Goal: Information Seeking & Learning: Learn about a topic

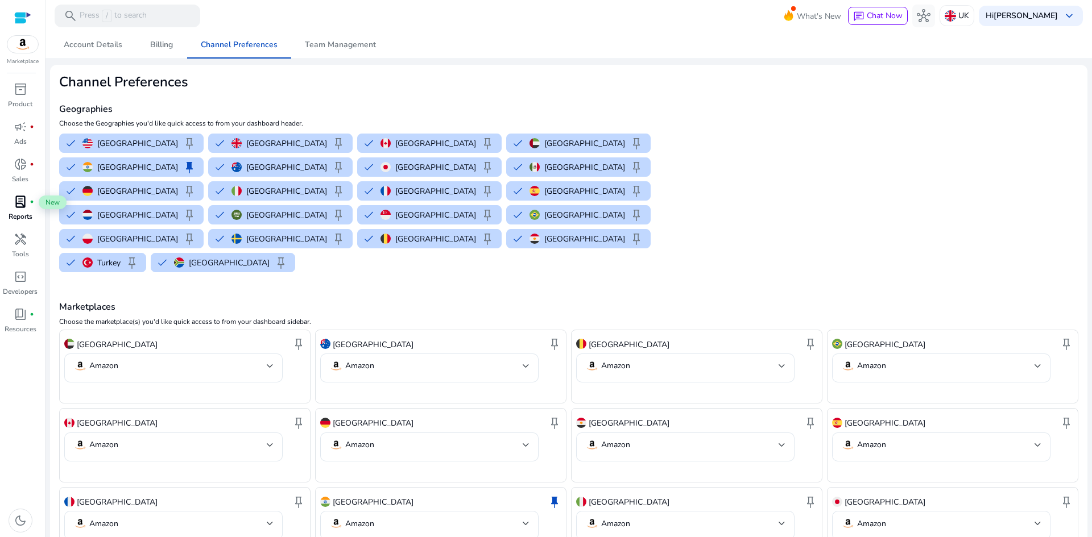
click at [26, 195] on span "lab_profile" at bounding box center [21, 202] width 14 height 14
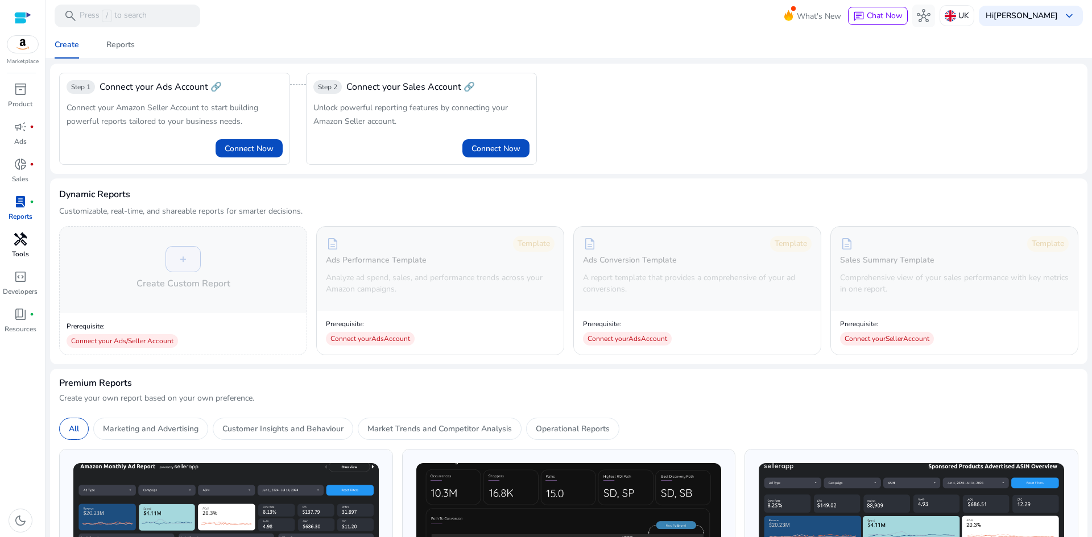
click at [22, 243] on span "handyman" at bounding box center [21, 240] width 14 height 14
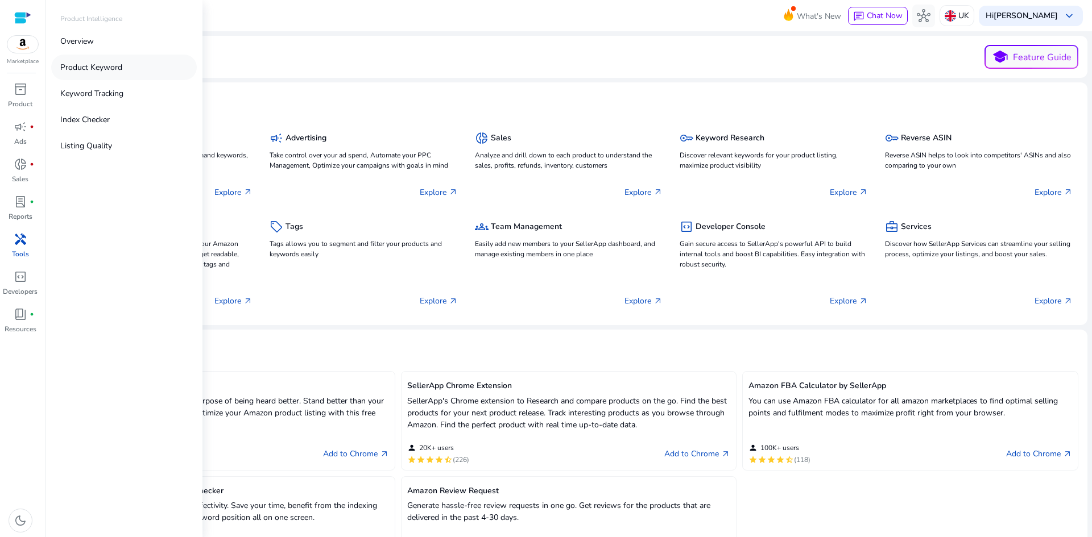
click at [100, 72] on p "Product Keyword" at bounding box center [91, 67] width 62 height 12
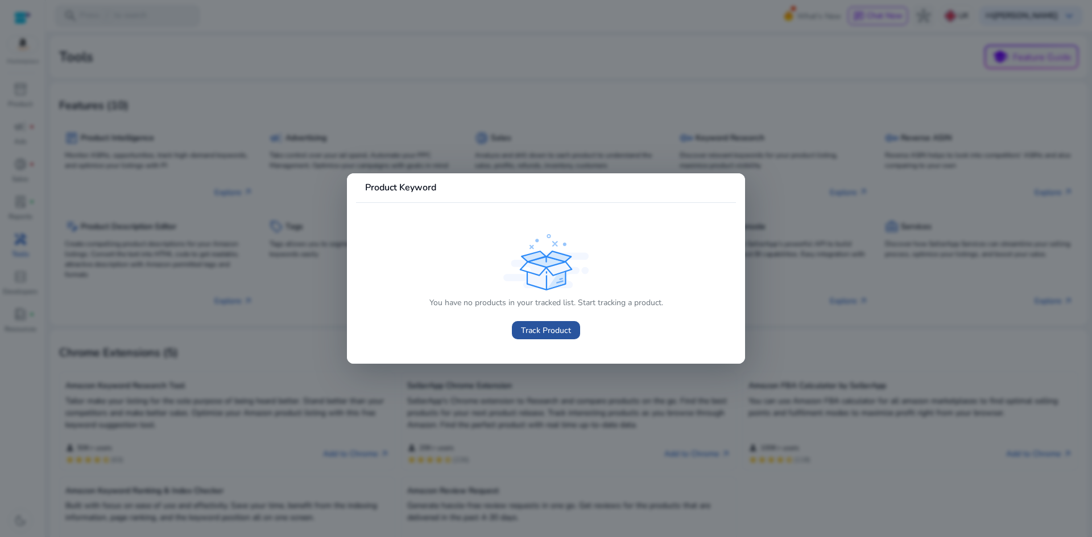
drag, startPoint x: 541, startPoint y: 336, endPoint x: 549, endPoint y: 327, distance: 12.5
click at [541, 334] on span "Track Product" at bounding box center [546, 331] width 50 height 12
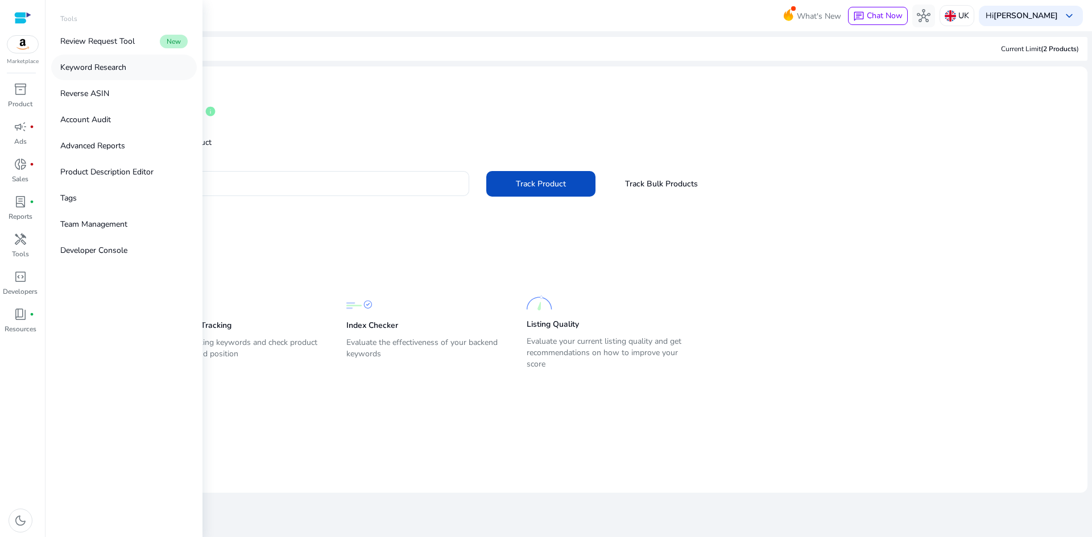
click at [106, 73] on p "Keyword Research" at bounding box center [93, 67] width 66 height 12
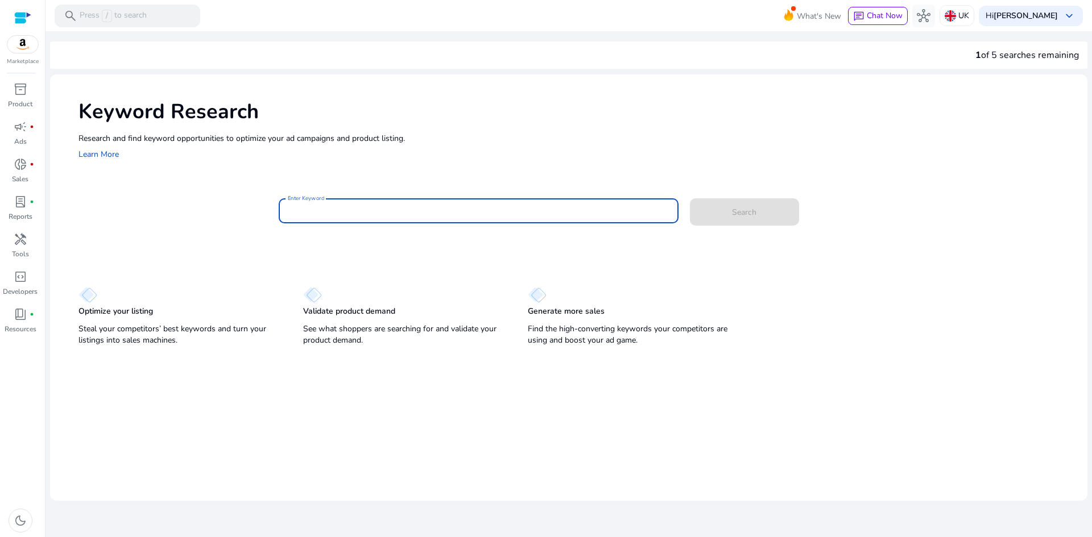
click at [369, 206] on input "Enter Keyword" at bounding box center [479, 211] width 382 height 13
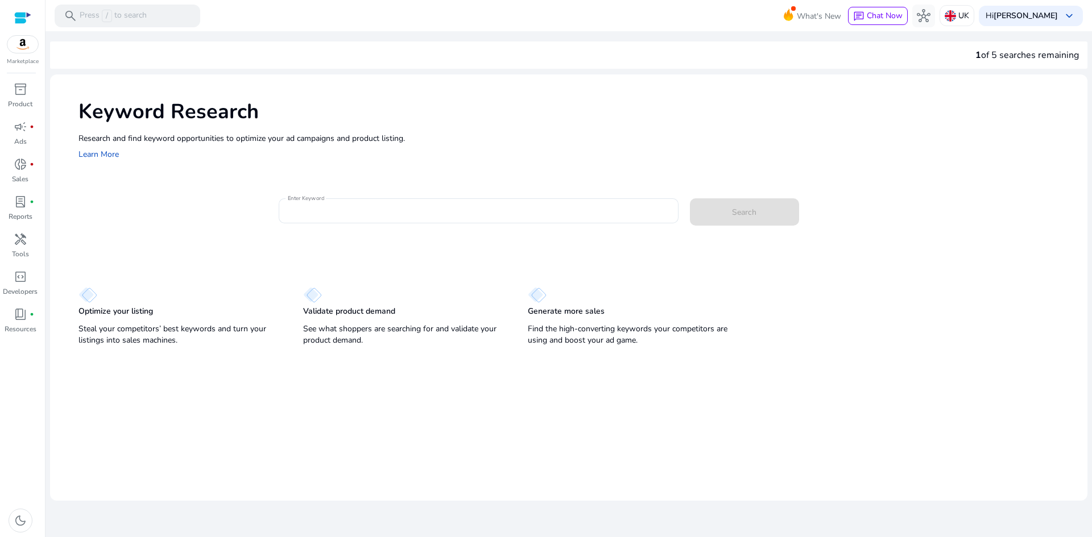
drag, startPoint x: 1023, startPoint y: 58, endPoint x: 973, endPoint y: 56, distance: 49.5
click at [973, 56] on div "1 of 5 searches remaining" at bounding box center [568, 55] width 1037 height 27
click at [334, 209] on input "Enter Keyword" at bounding box center [479, 211] width 382 height 13
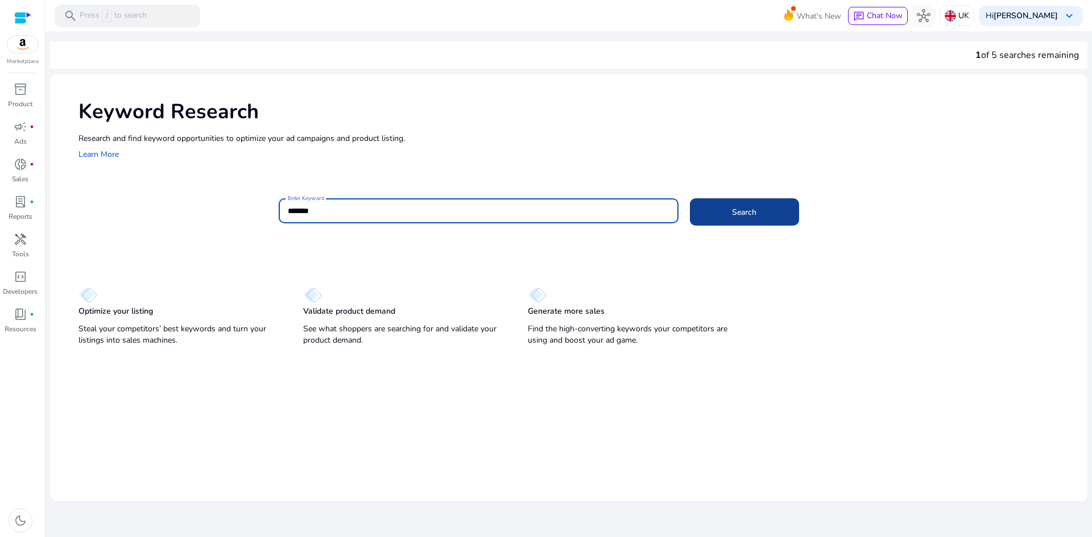
type input "*******"
click at [732, 202] on span at bounding box center [744, 211] width 109 height 27
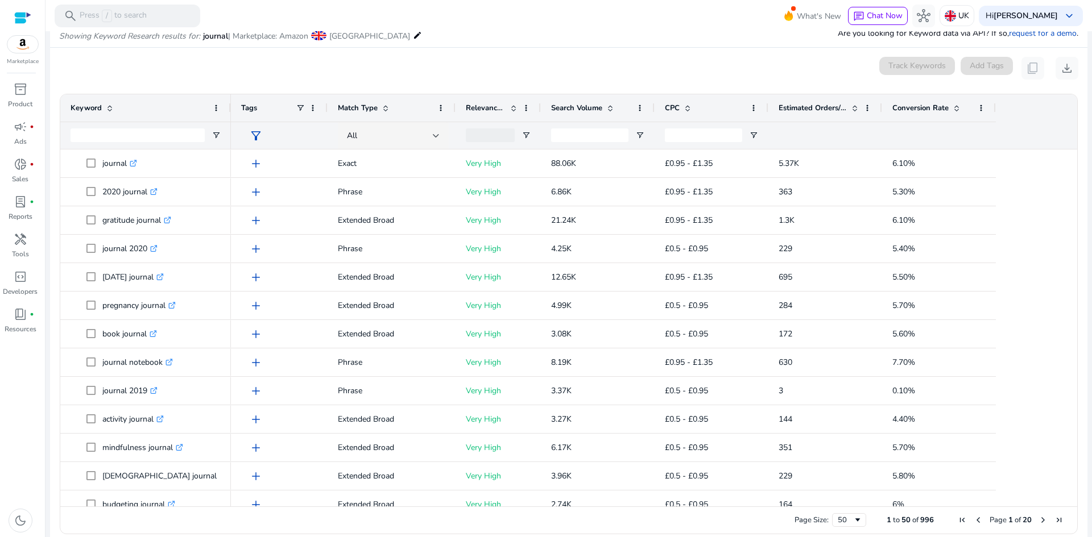
scroll to position [122, 0]
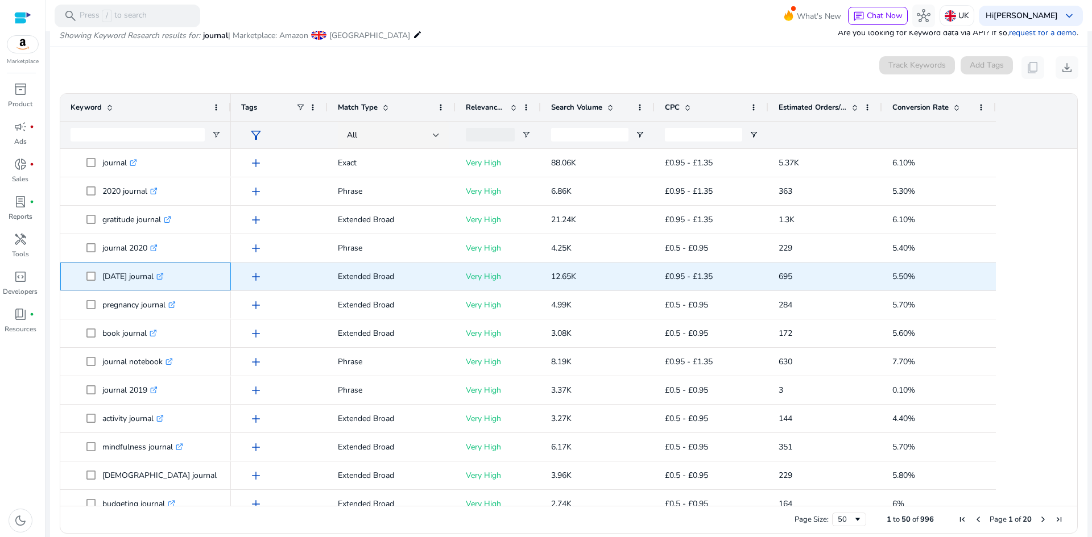
drag, startPoint x: 171, startPoint y: 277, endPoint x: 191, endPoint y: 275, distance: 20.6
click at [164, 277] on icon ".st0{fill:#2c8af8}" at bounding box center [159, 276] width 7 height 7
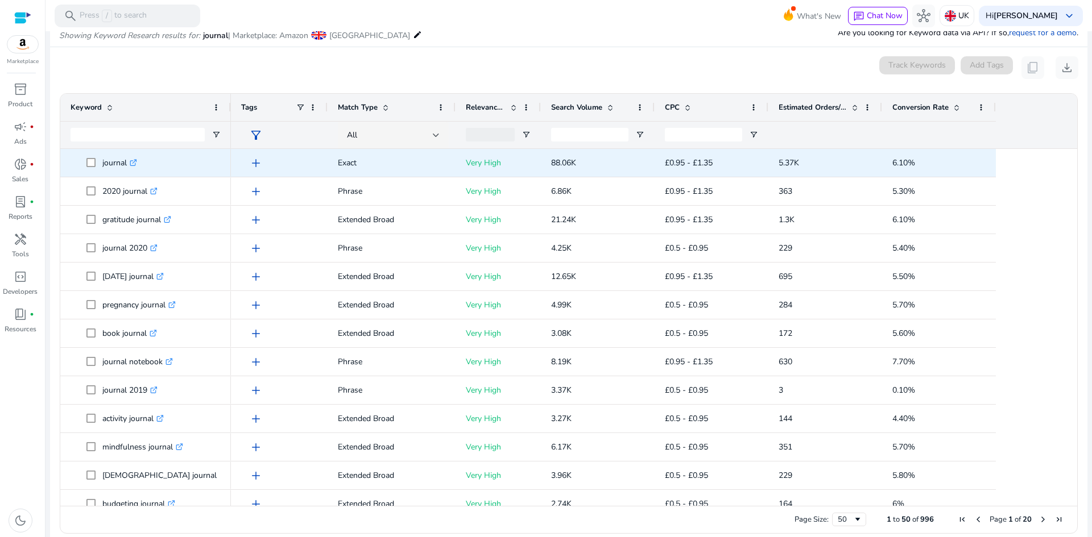
click at [134, 160] on icon ".st0{fill:#2c8af8}" at bounding box center [133, 162] width 7 height 7
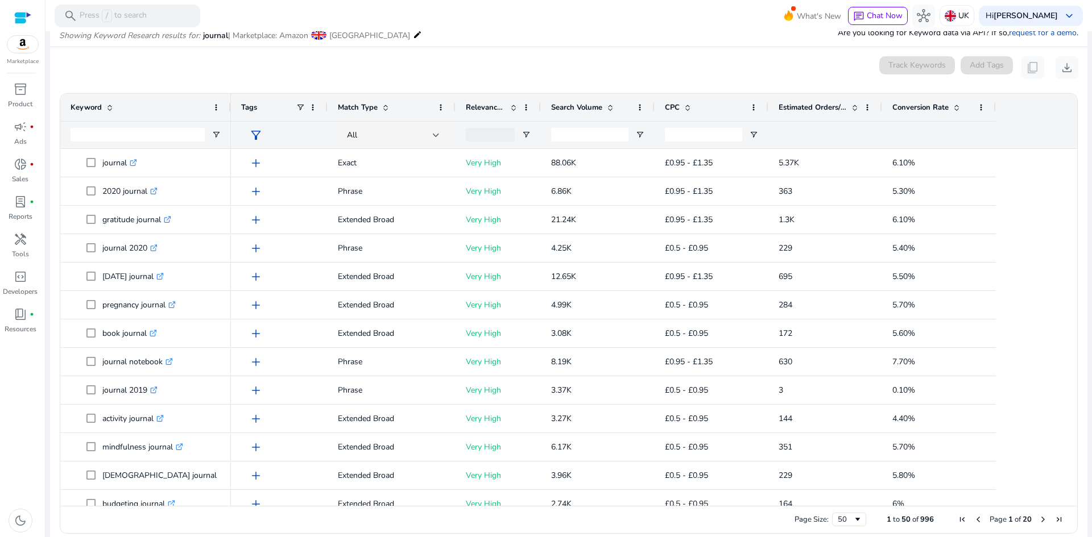
click at [107, 108] on span at bounding box center [109, 107] width 9 height 9
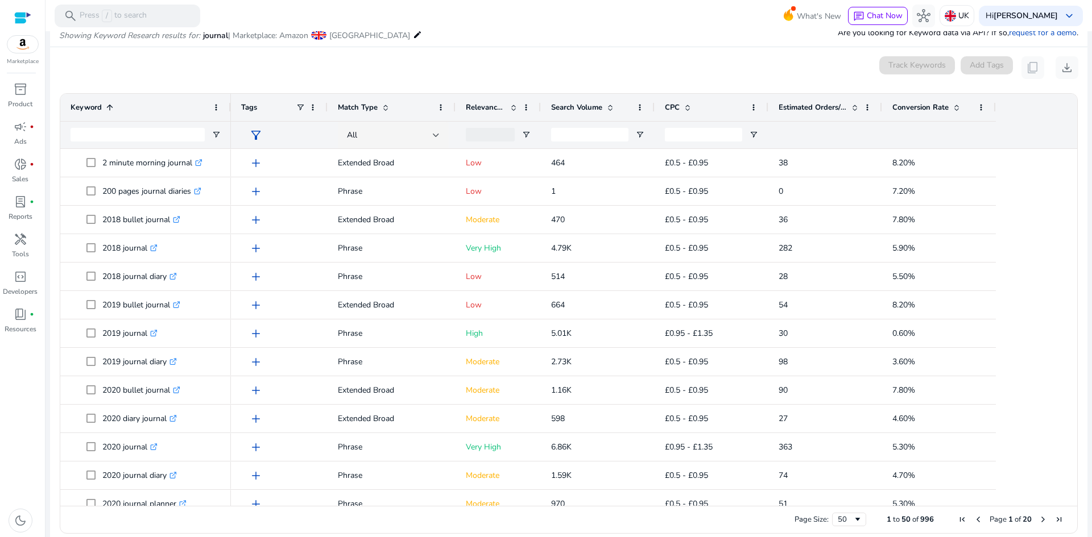
click at [107, 108] on span at bounding box center [109, 107] width 9 height 9
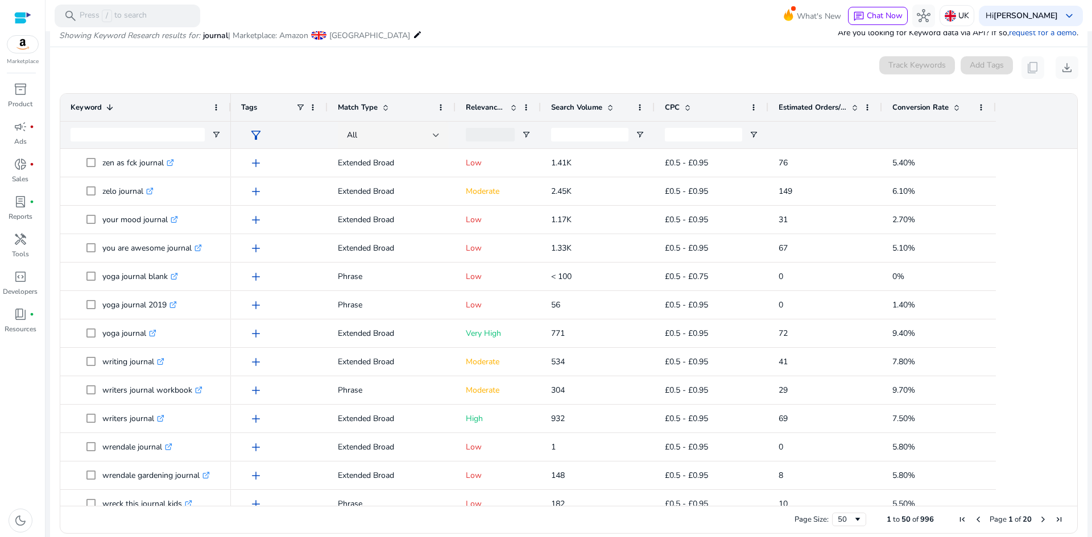
click at [109, 108] on span at bounding box center [109, 107] width 9 height 9
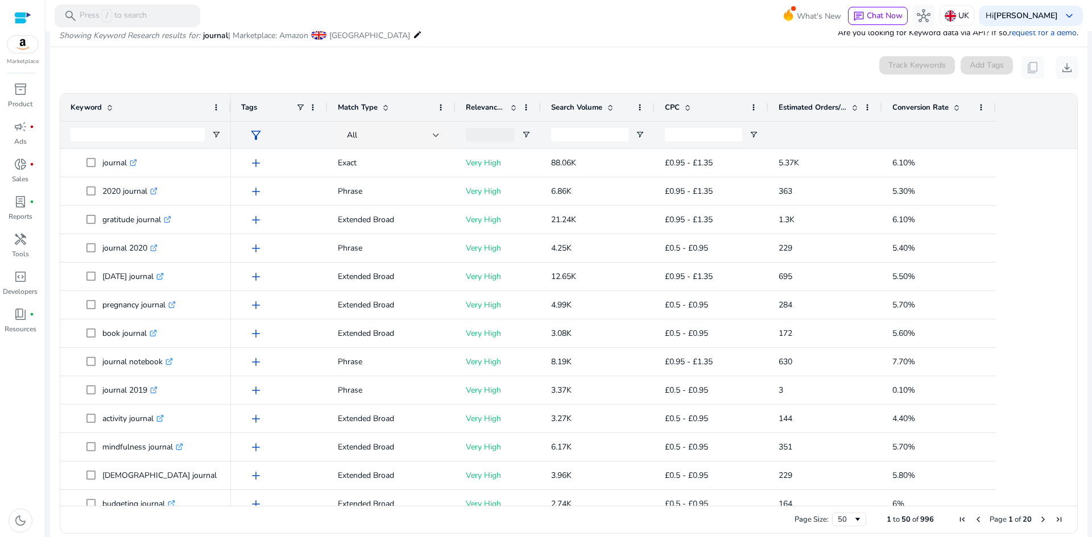
click at [111, 111] on span at bounding box center [109, 107] width 9 height 9
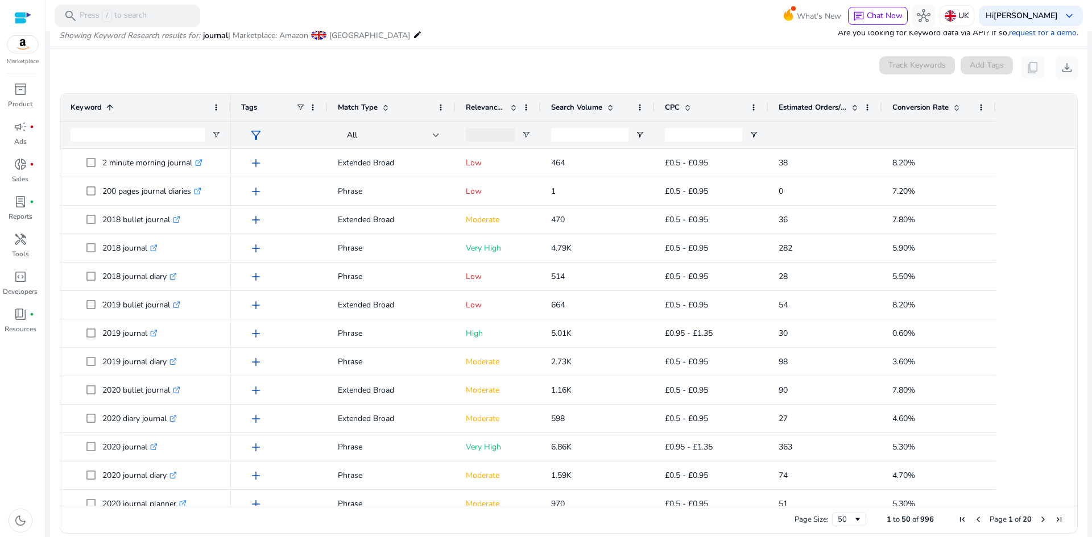
click at [107, 104] on span at bounding box center [109, 107] width 9 height 9
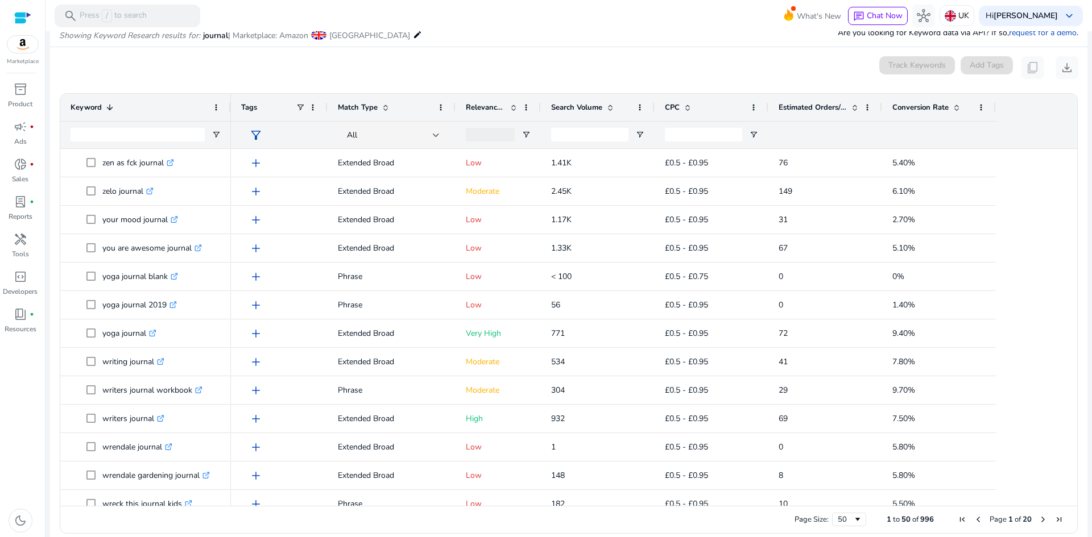
click at [110, 105] on span at bounding box center [109, 107] width 9 height 9
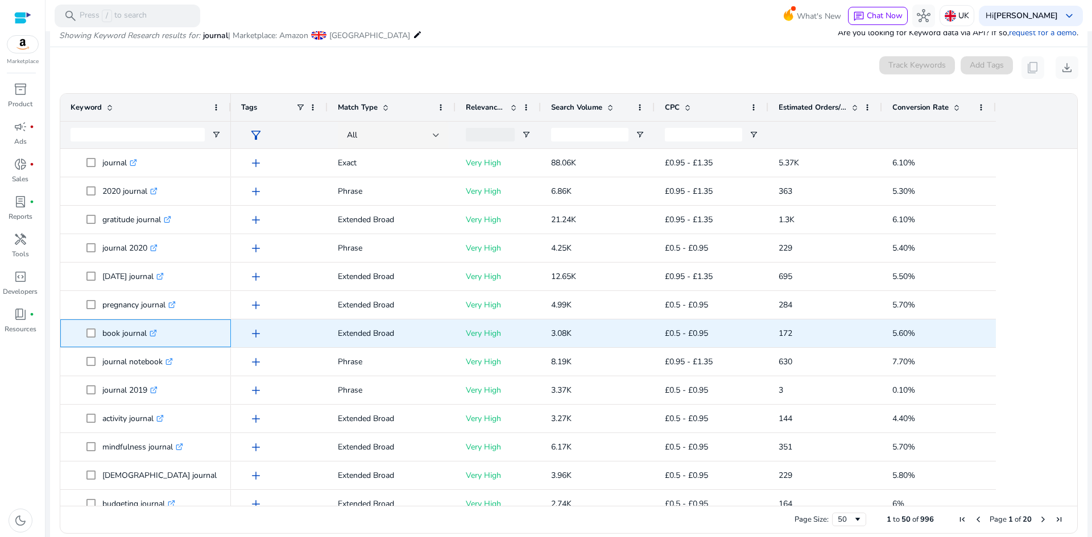
drag, startPoint x: 102, startPoint y: 333, endPoint x: 155, endPoint y: 333, distance: 52.9
click at [155, 333] on span "book journal .st0{fill:#2c8af8}" at bounding box center [153, 333] width 134 height 23
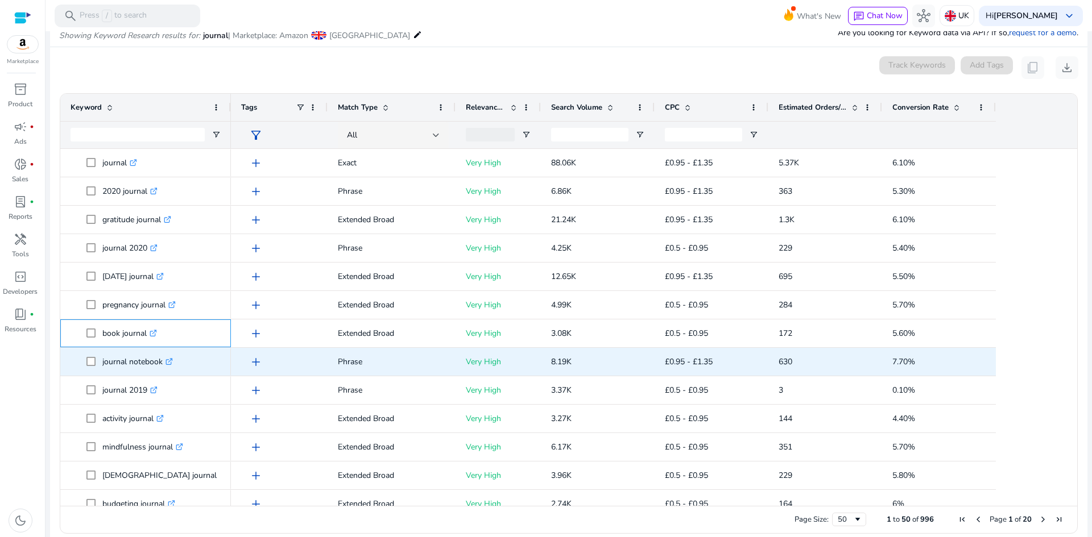
copy span "book journal"
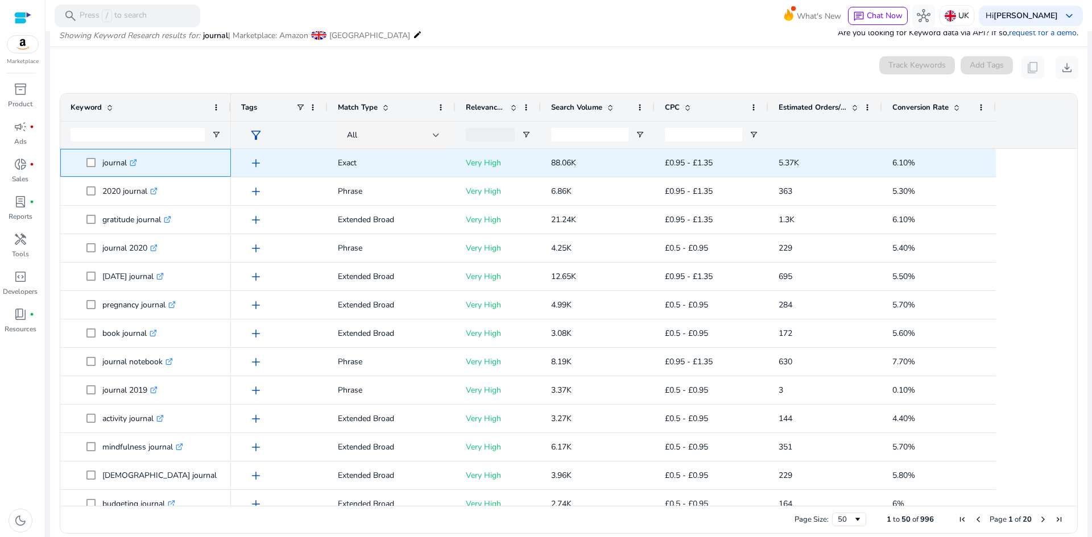
drag, startPoint x: 100, startPoint y: 165, endPoint x: 132, endPoint y: 165, distance: 31.8
click at [132, 165] on span "journal .st0{fill:#2c8af8}" at bounding box center [153, 162] width 134 height 23
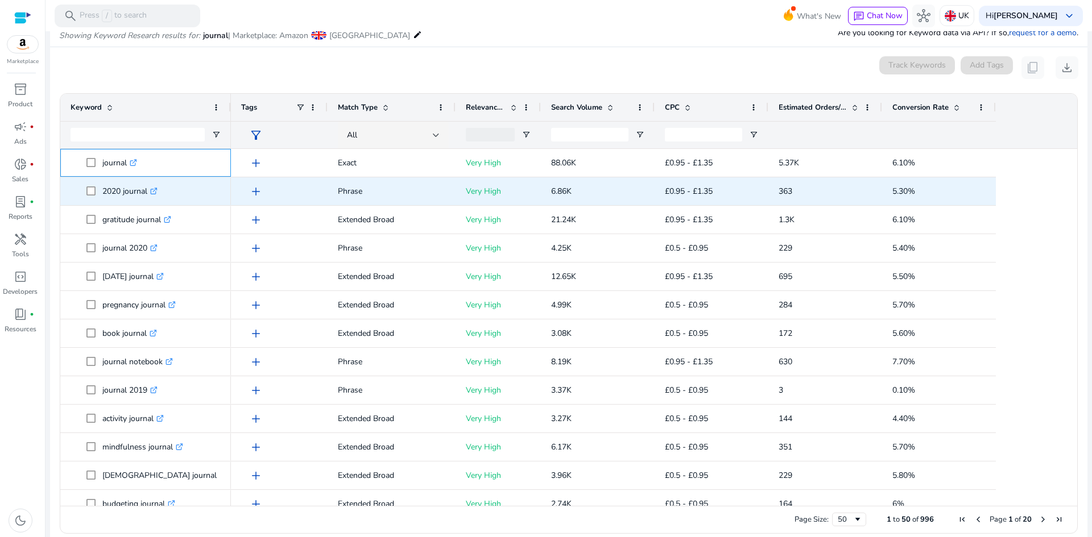
copy span "journal"
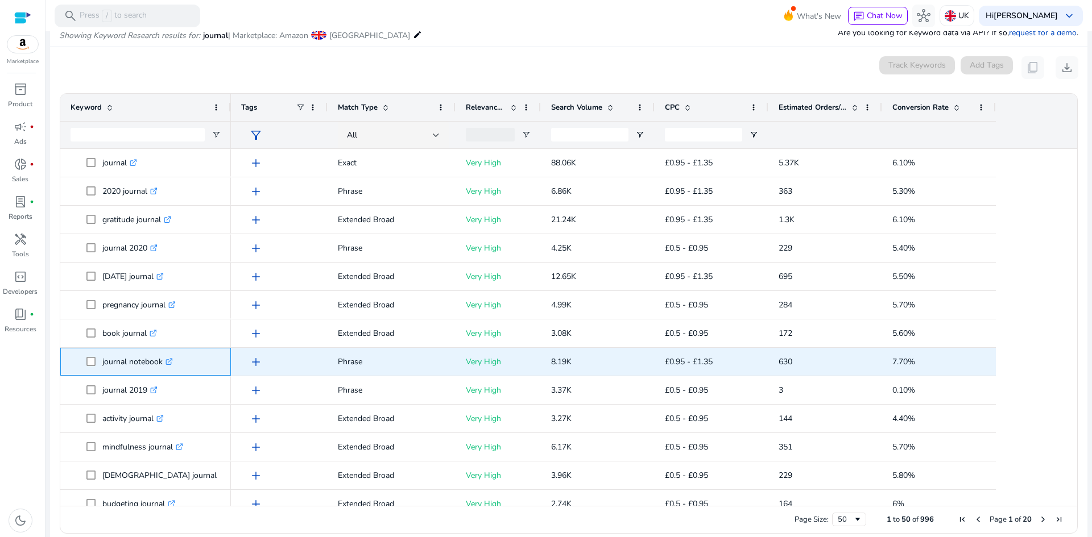
drag, startPoint x: 102, startPoint y: 362, endPoint x: 162, endPoint y: 358, distance: 59.9
click at [162, 358] on span "journal notebook .st0{fill:#2c8af8}" at bounding box center [153, 361] width 134 height 23
copy span "journal notebook"
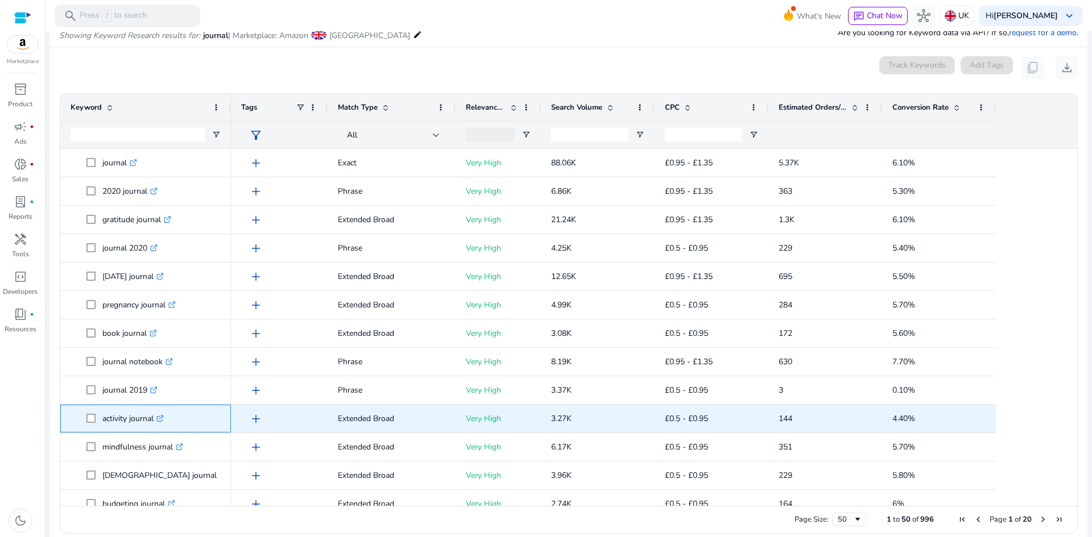
drag, startPoint x: 101, startPoint y: 421, endPoint x: 156, endPoint y: 424, distance: 54.7
click at [156, 424] on span "activity journal .st0{fill:#2c8af8}" at bounding box center [153, 418] width 134 height 23
copy span "activity journal"
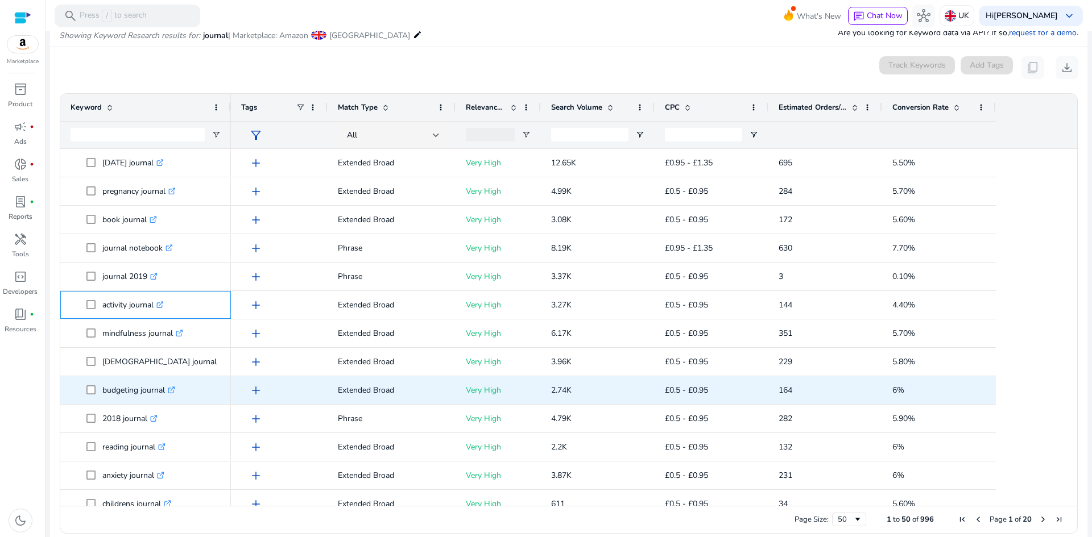
scroll to position [171, 0]
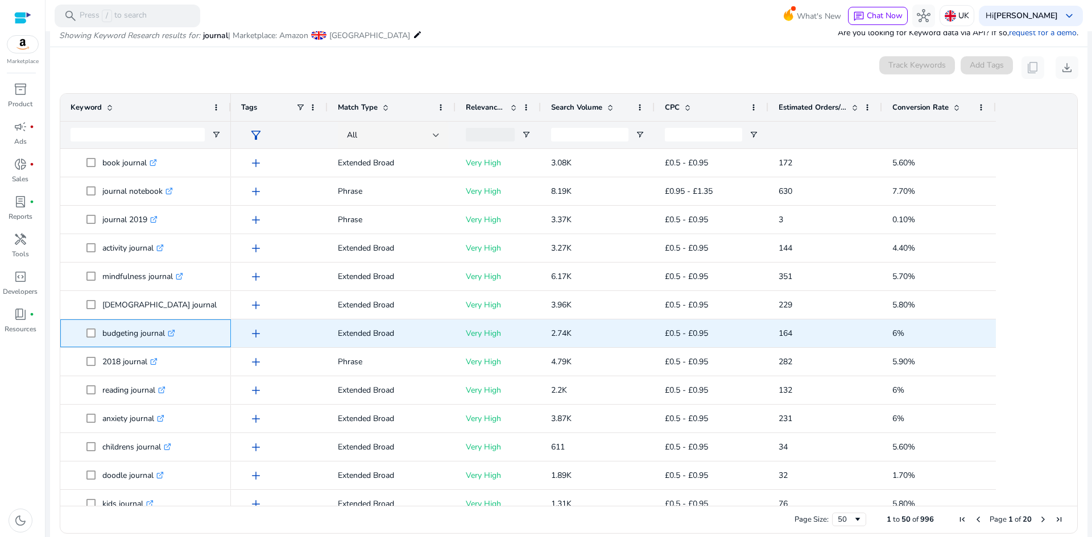
drag, startPoint x: 102, startPoint y: 334, endPoint x: 165, endPoint y: 339, distance: 63.3
click at [165, 339] on p "budgeting journal .st0{fill:#2c8af8}" at bounding box center [138, 333] width 73 height 23
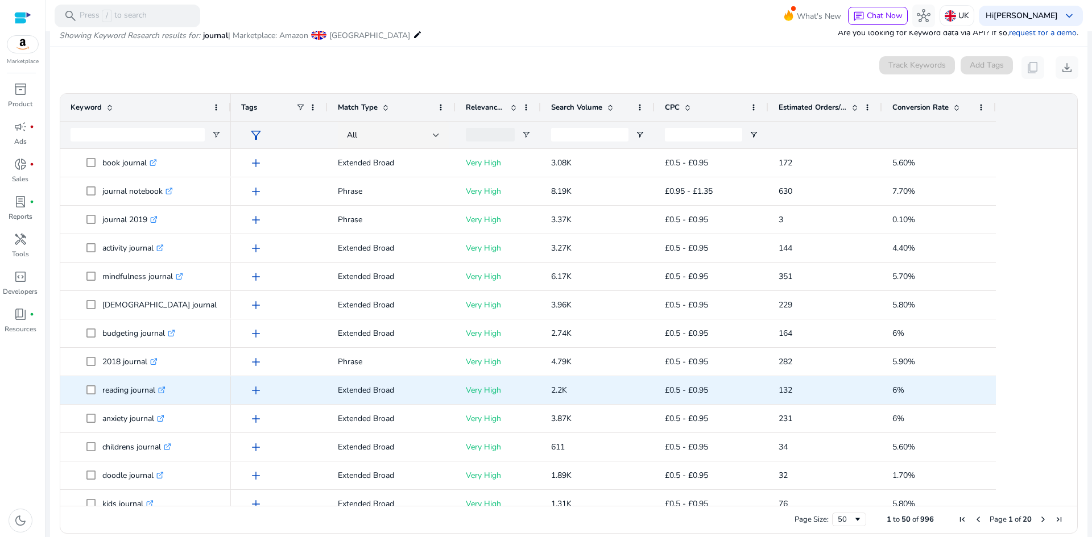
drag, startPoint x: 164, startPoint y: 391, endPoint x: 172, endPoint y: 391, distance: 7.4
click at [164, 391] on icon at bounding box center [163, 389] width 4 height 4
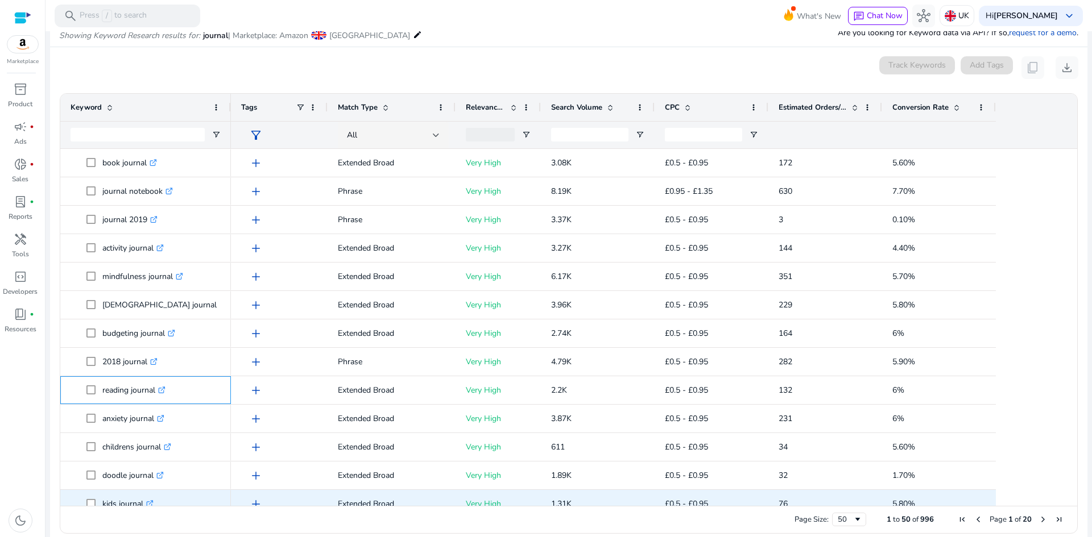
copy p "budgeting journal"
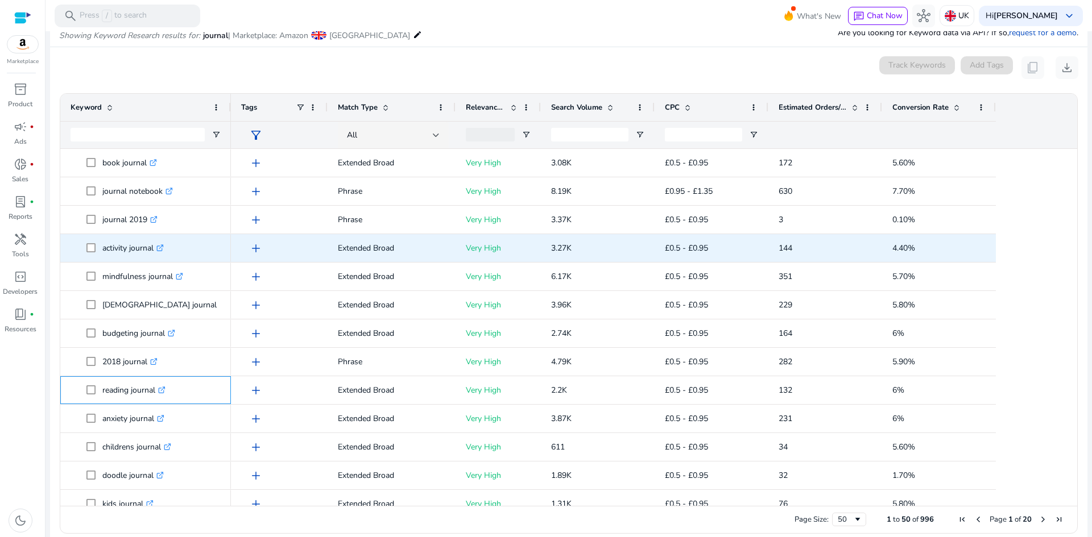
scroll to position [0, 0]
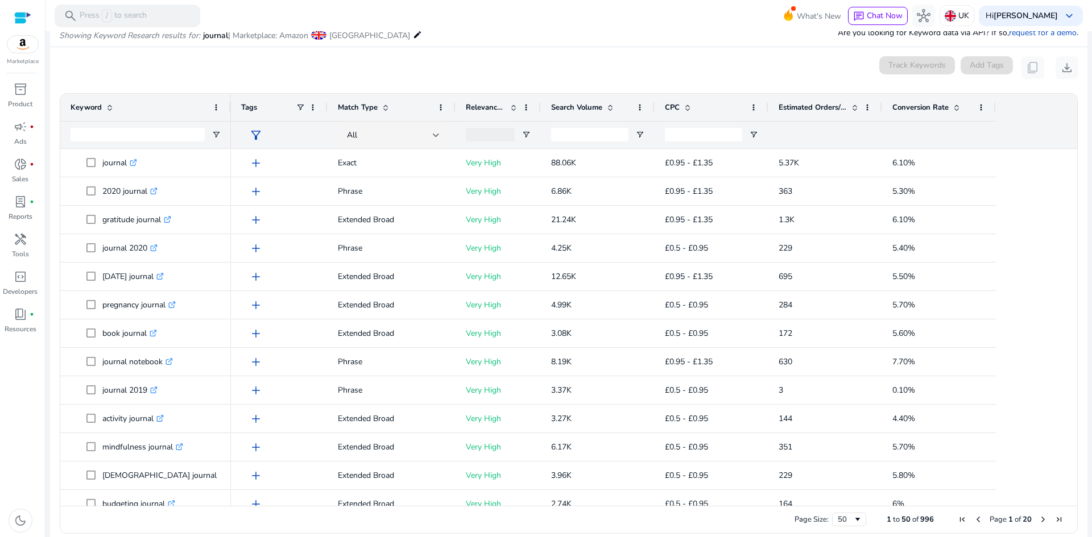
click at [955, 106] on span at bounding box center [956, 107] width 9 height 9
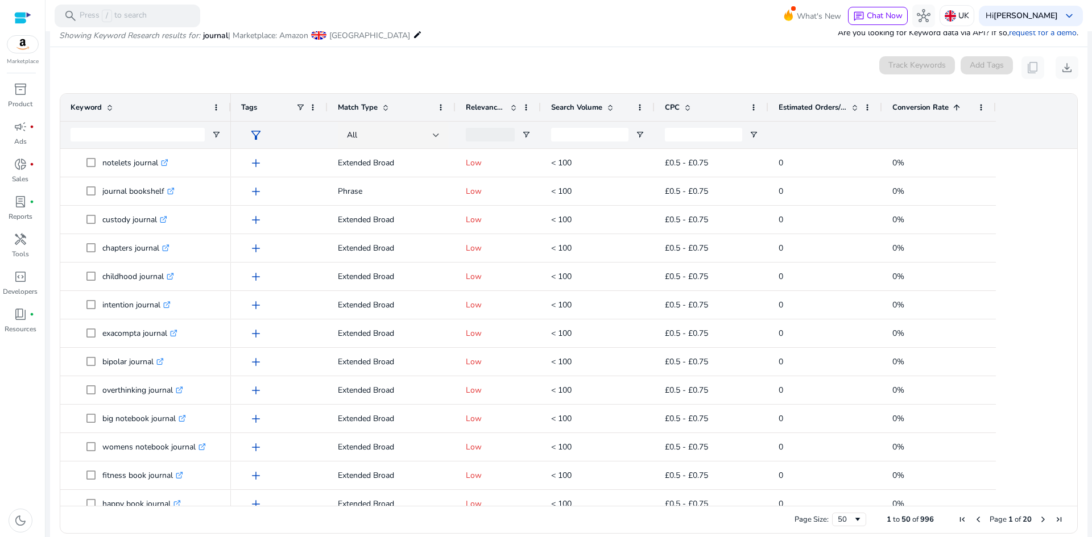
click at [957, 109] on span at bounding box center [956, 107] width 9 height 9
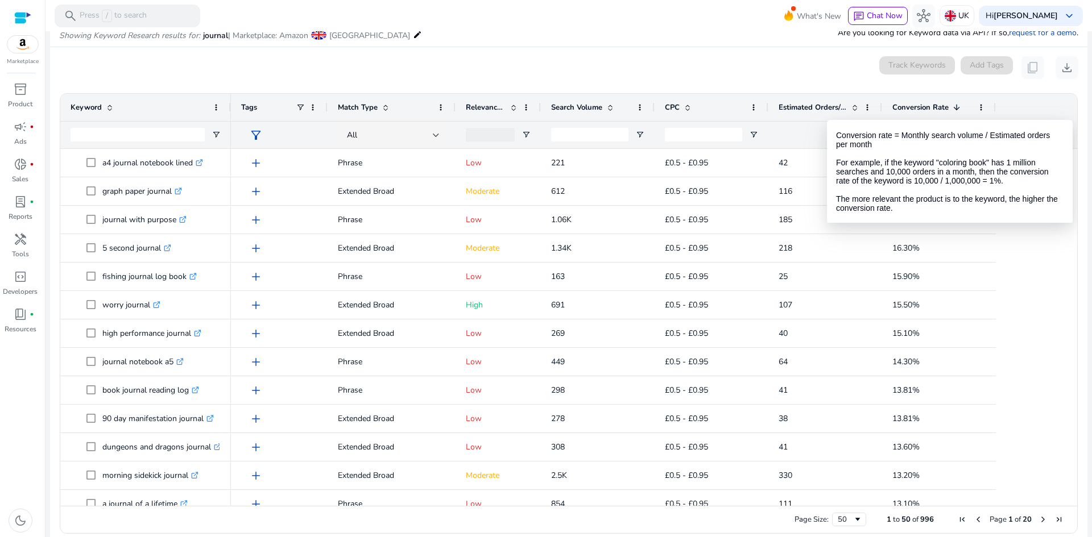
click at [957, 109] on span at bounding box center [956, 107] width 9 height 9
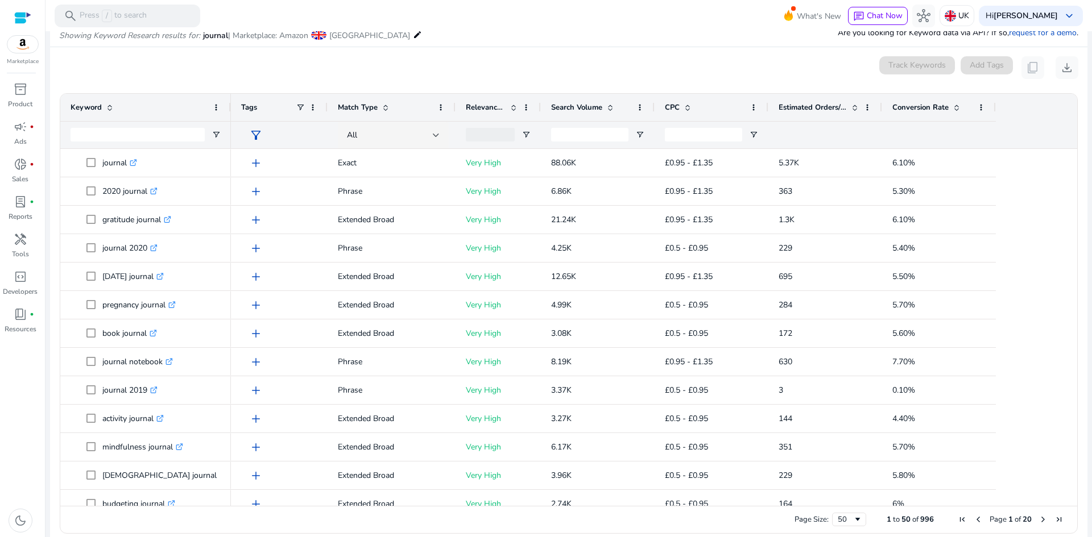
click at [957, 109] on span at bounding box center [956, 107] width 9 height 9
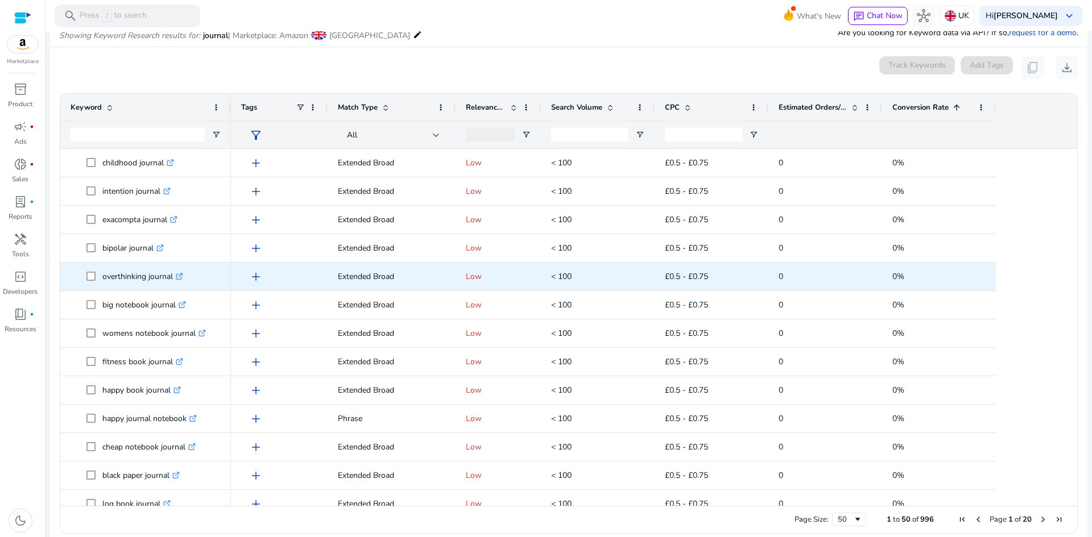
scroll to position [114, 0]
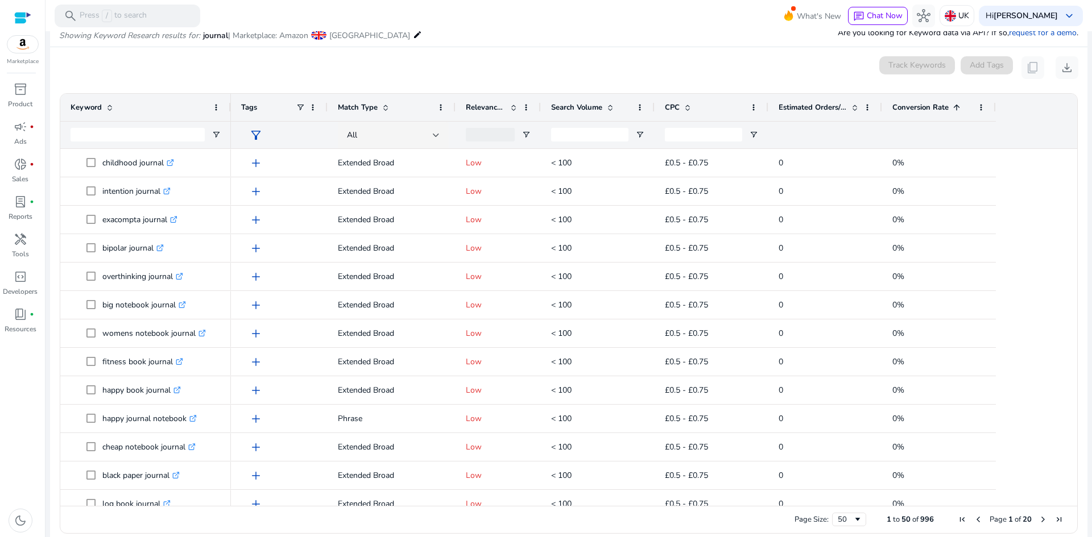
click at [958, 104] on span at bounding box center [956, 107] width 9 height 9
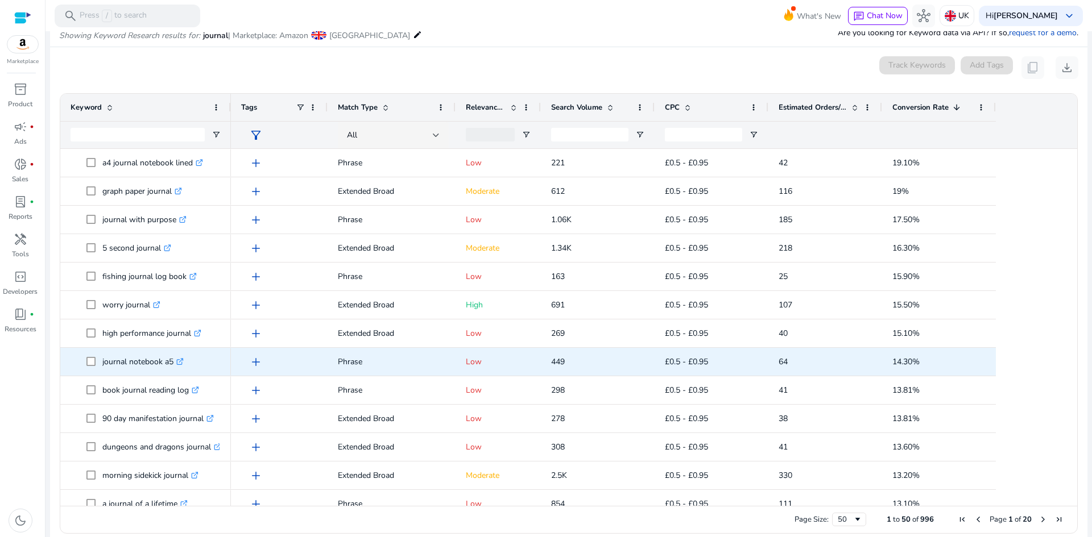
scroll to position [0, 0]
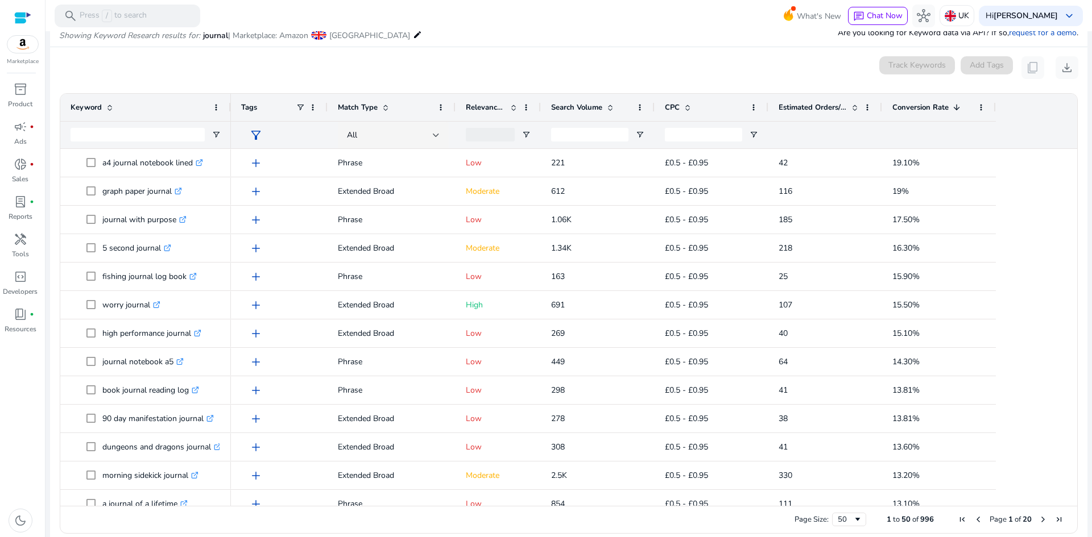
click at [917, 108] on span "Conversion Rate" at bounding box center [920, 107] width 56 height 10
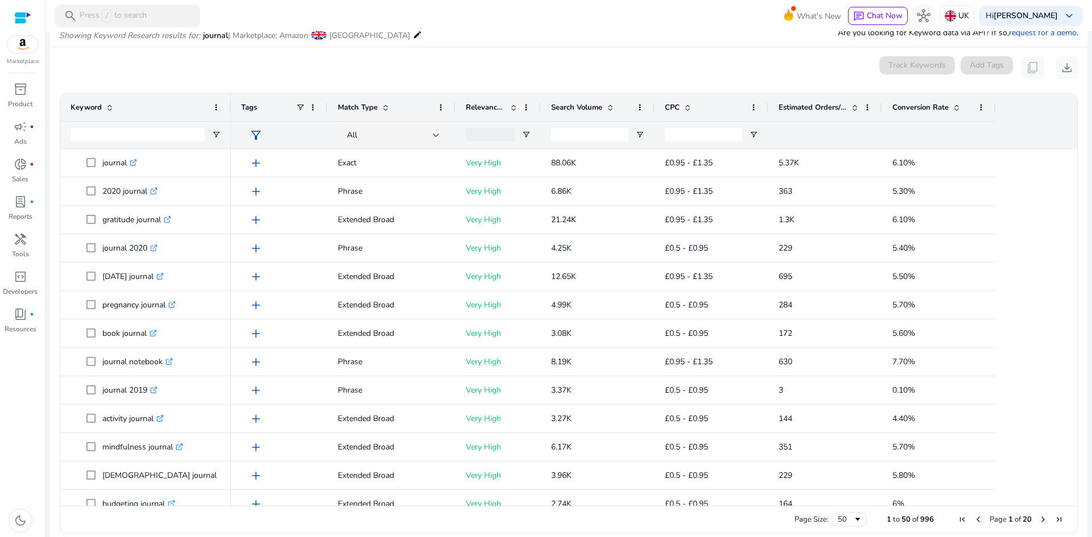
click at [917, 108] on span "Conversion Rate" at bounding box center [920, 107] width 56 height 10
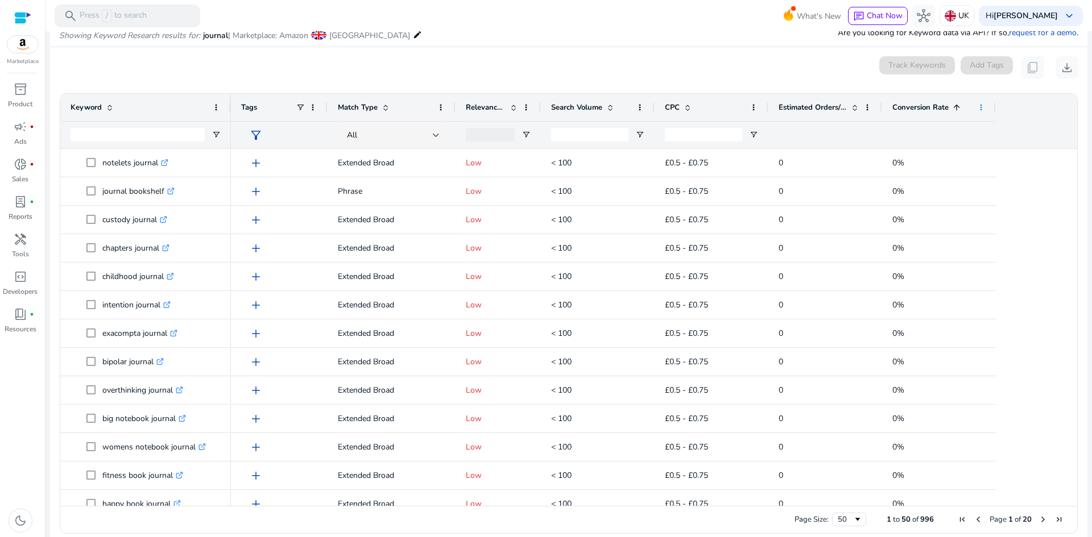
click at [982, 110] on span at bounding box center [980, 107] width 9 height 9
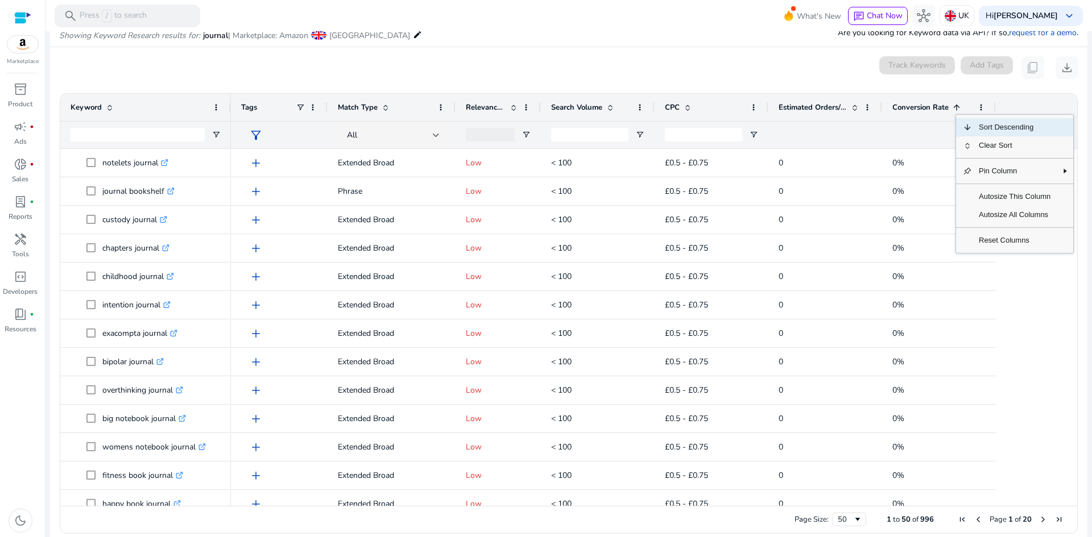
click at [922, 110] on span "Conversion Rate" at bounding box center [920, 107] width 56 height 10
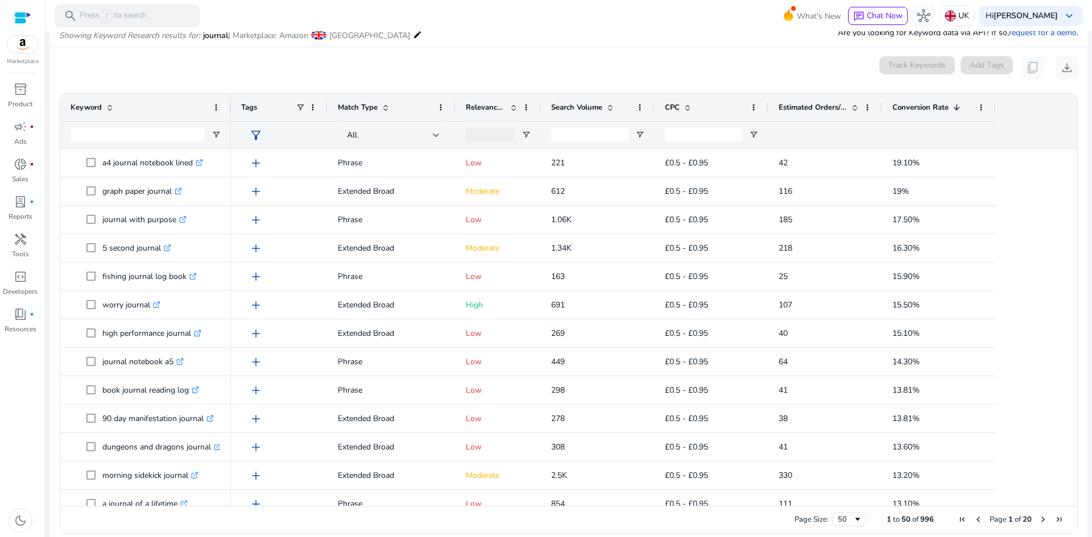
click at [812, 138] on div at bounding box center [825, 135] width 93 height 27
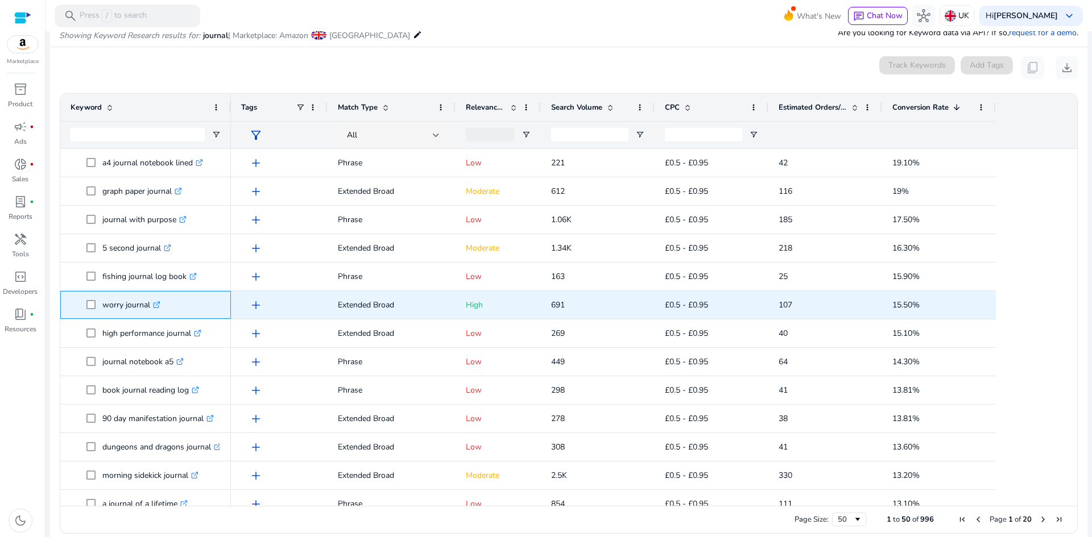
drag, startPoint x: 151, startPoint y: 301, endPoint x: 96, endPoint y: 297, distance: 55.9
click at [96, 297] on span "worry journal .st0{fill:#2c8af8}" at bounding box center [153, 304] width 134 height 23
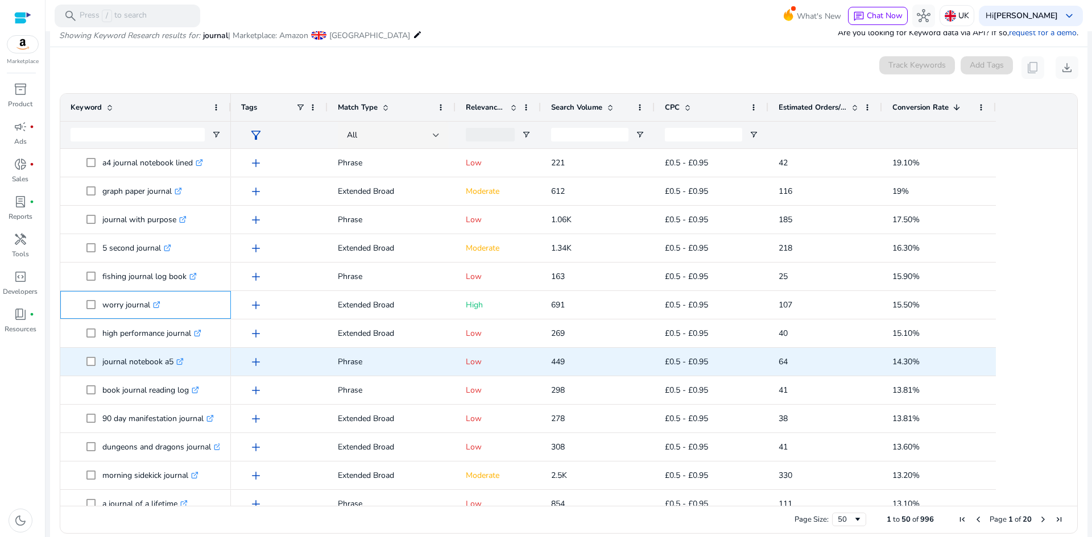
copy span "worry journal"
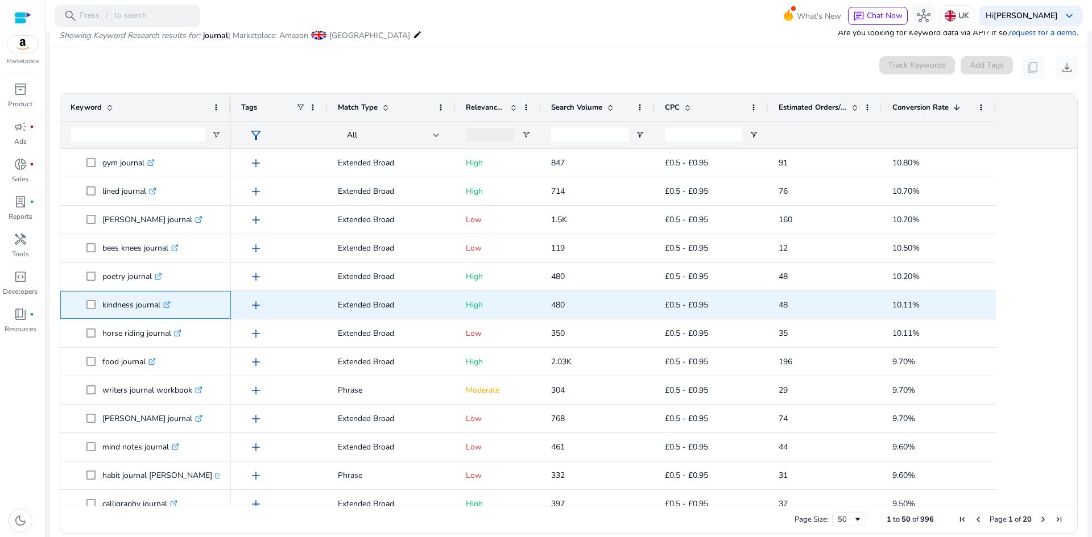
drag, startPoint x: 100, startPoint y: 307, endPoint x: 162, endPoint y: 303, distance: 62.1
click at [162, 303] on span "kindness journal .st0{fill:#2c8af8}" at bounding box center [153, 304] width 134 height 23
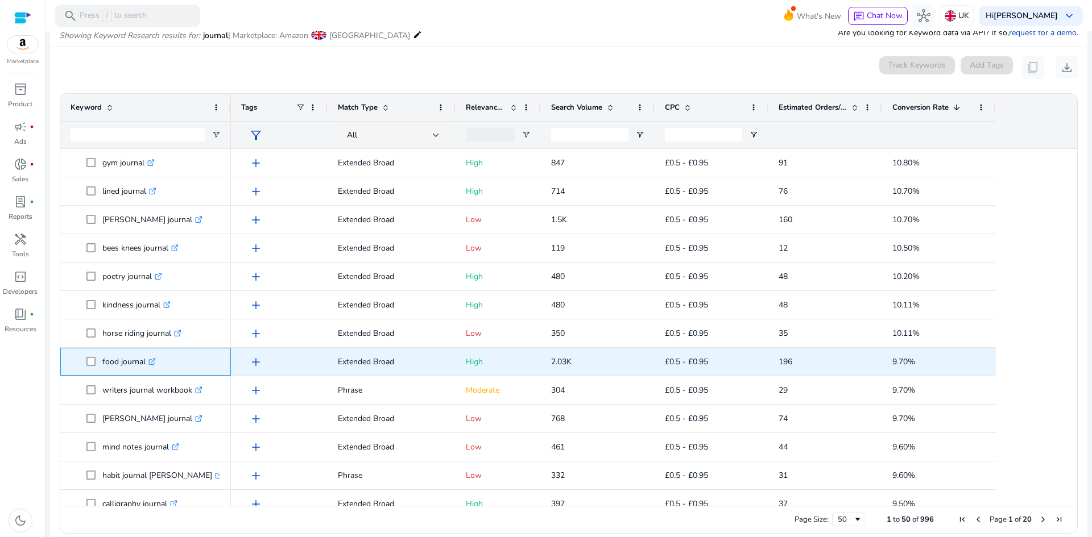
drag, startPoint x: 102, startPoint y: 365, endPoint x: 148, endPoint y: 358, distance: 46.6
click at [148, 358] on span "food journal .st0{fill:#2c8af8}" at bounding box center [153, 361] width 134 height 23
copy span "food journal"
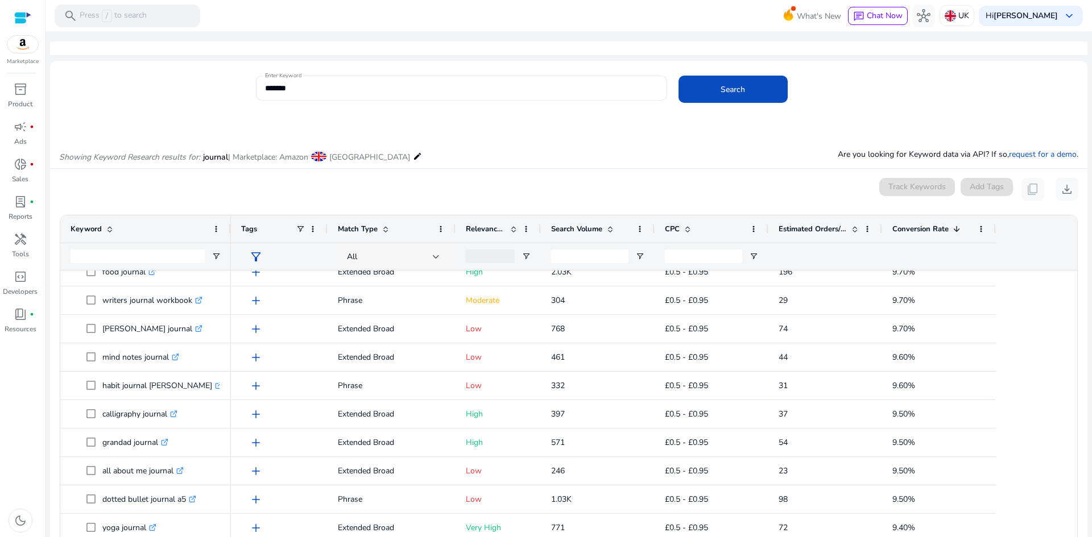
click at [297, 92] on input "*******" at bounding box center [461, 88] width 393 height 13
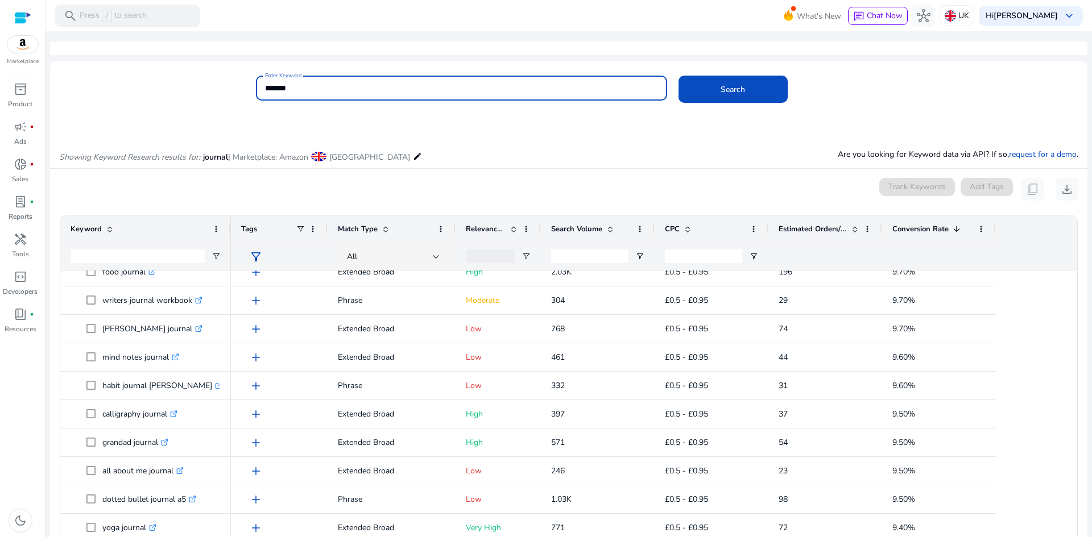
click at [297, 91] on input "*******" at bounding box center [461, 88] width 393 height 13
click at [969, 15] on p "UK" at bounding box center [963, 16] width 11 height 20
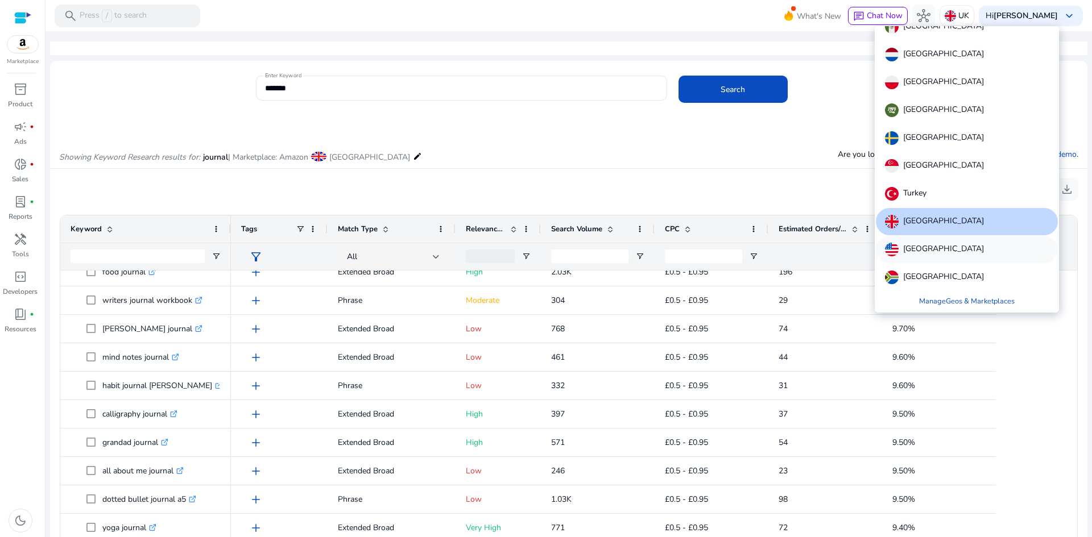
click at [961, 242] on div "[GEOGRAPHIC_DATA]" at bounding box center [967, 249] width 182 height 27
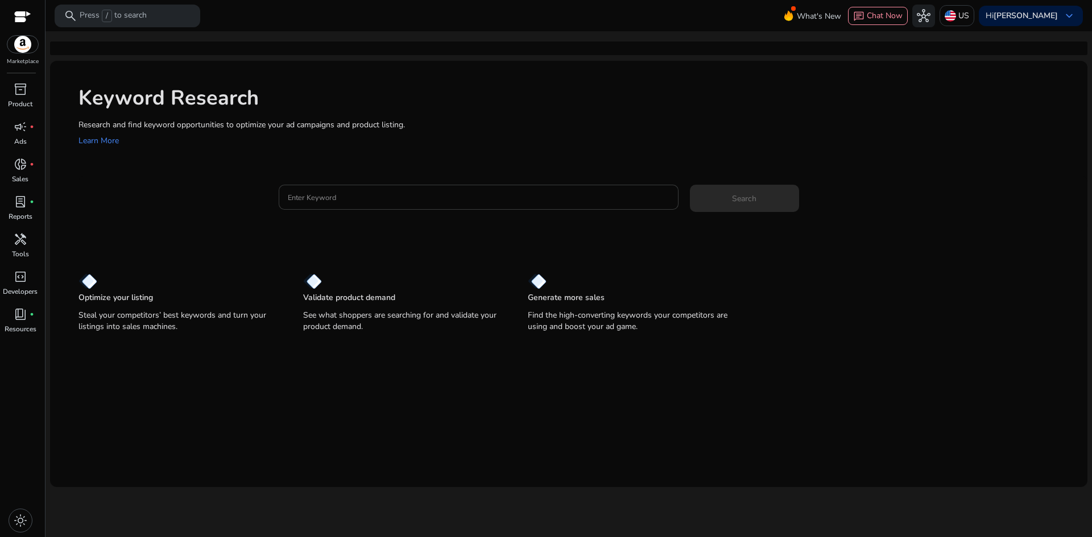
click at [303, 197] on input "Enter Keyword" at bounding box center [479, 197] width 382 height 13
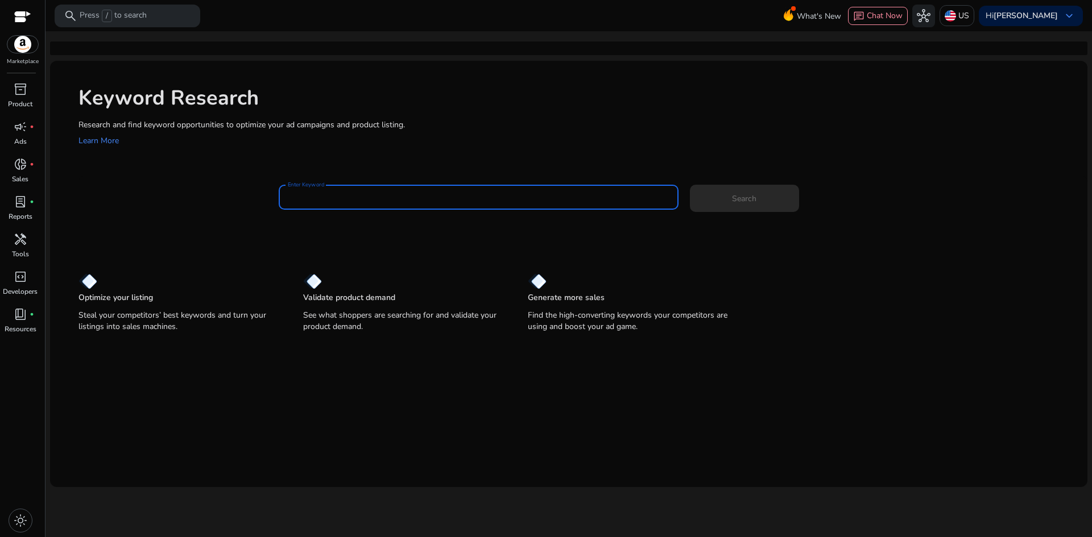
paste input "*******"
click at [690, 185] on button "Search" at bounding box center [744, 198] width 109 height 27
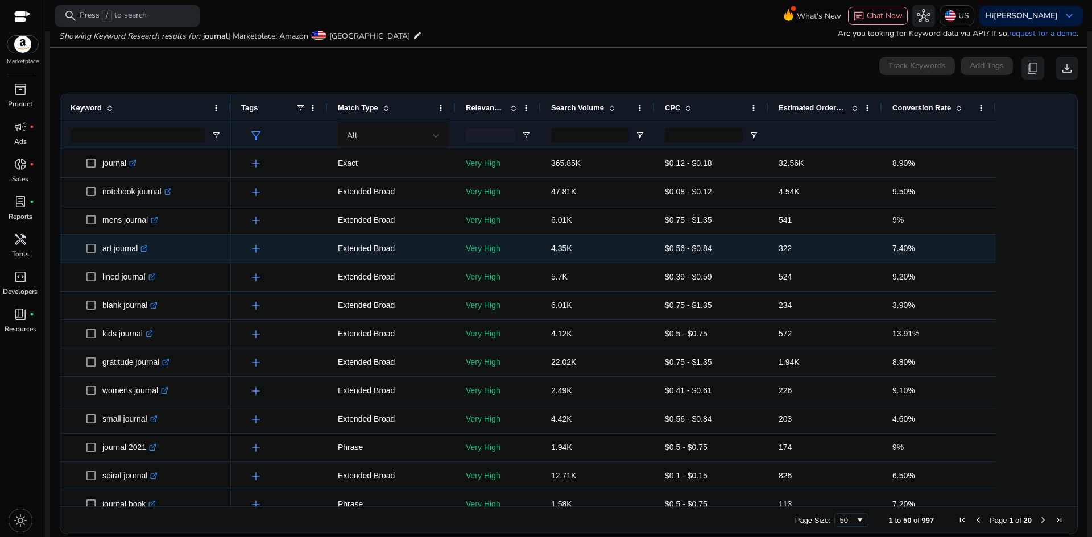
scroll to position [122, 0]
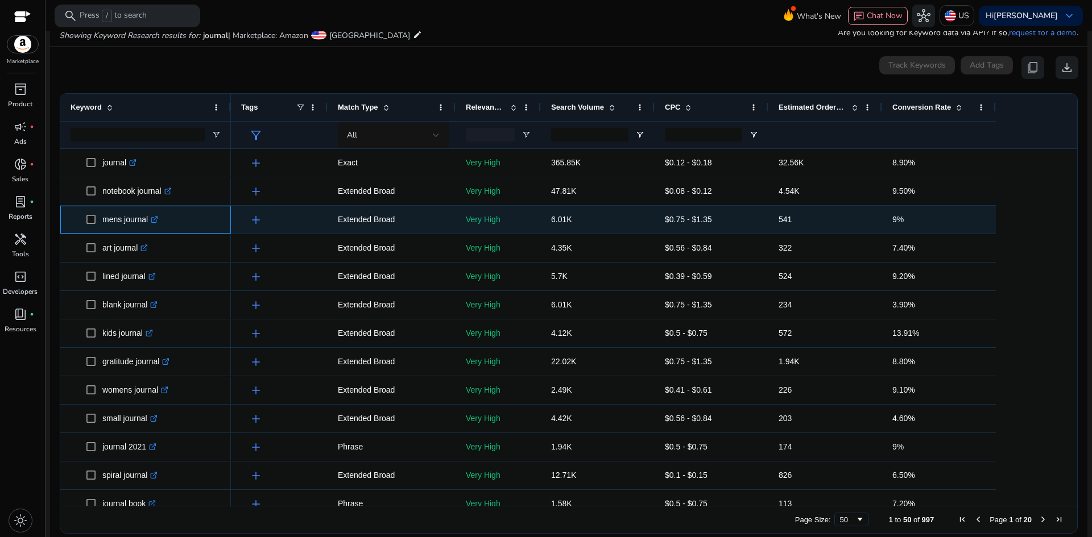
drag, startPoint x: 102, startPoint y: 224, endPoint x: 148, endPoint y: 225, distance: 45.5
click at [148, 225] on p "mens journal .st0{fill:#2c8af8}" at bounding box center [130, 219] width 56 height 23
copy p "mens journal"
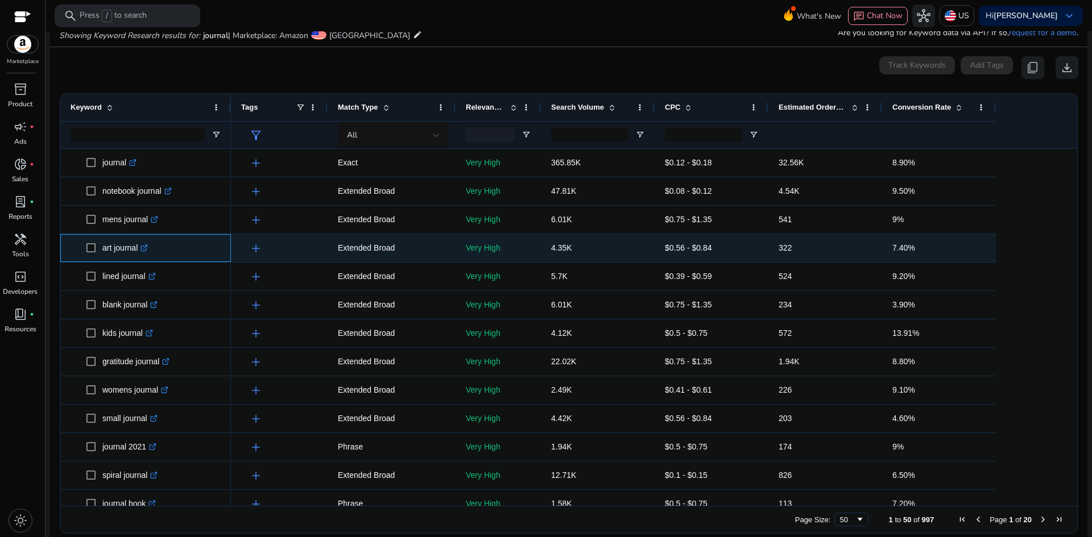
drag, startPoint x: 100, startPoint y: 249, endPoint x: 141, endPoint y: 250, distance: 41.0
click at [141, 250] on span "art journal .st0{fill:#2c8af8}" at bounding box center [153, 248] width 134 height 23
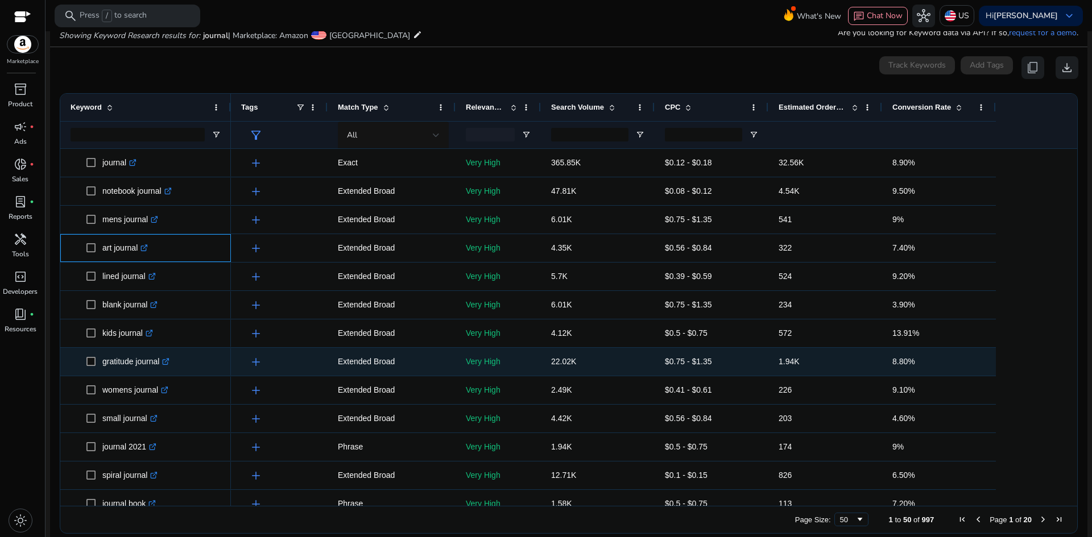
copy span "art journal"
drag, startPoint x: 100, startPoint y: 361, endPoint x: 175, endPoint y: 369, distance: 74.9
click at [175, 369] on span "gratitude journal .st0{fill:#2c8af8}" at bounding box center [153, 361] width 134 height 23
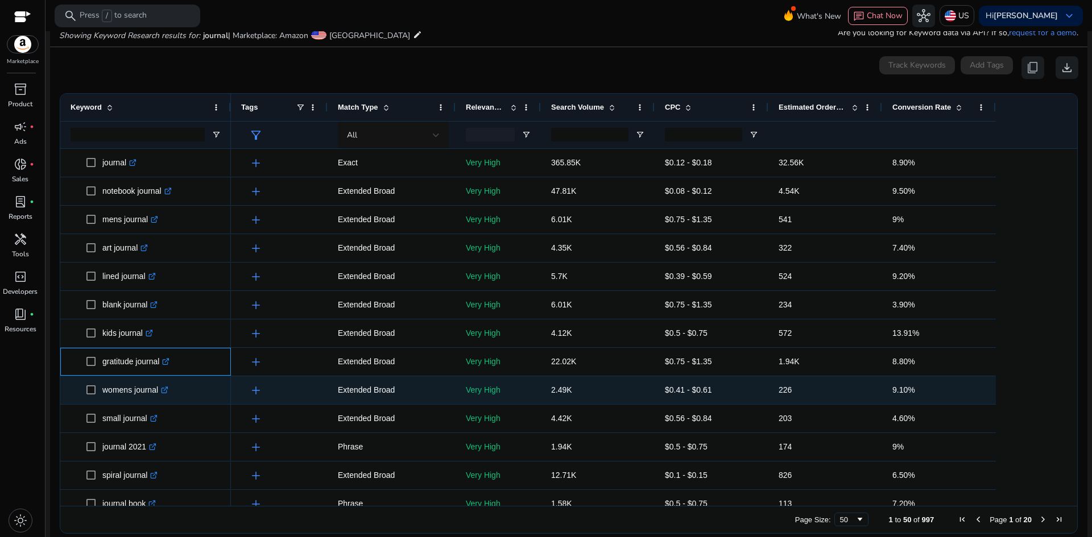
copy span "gratitude journal"
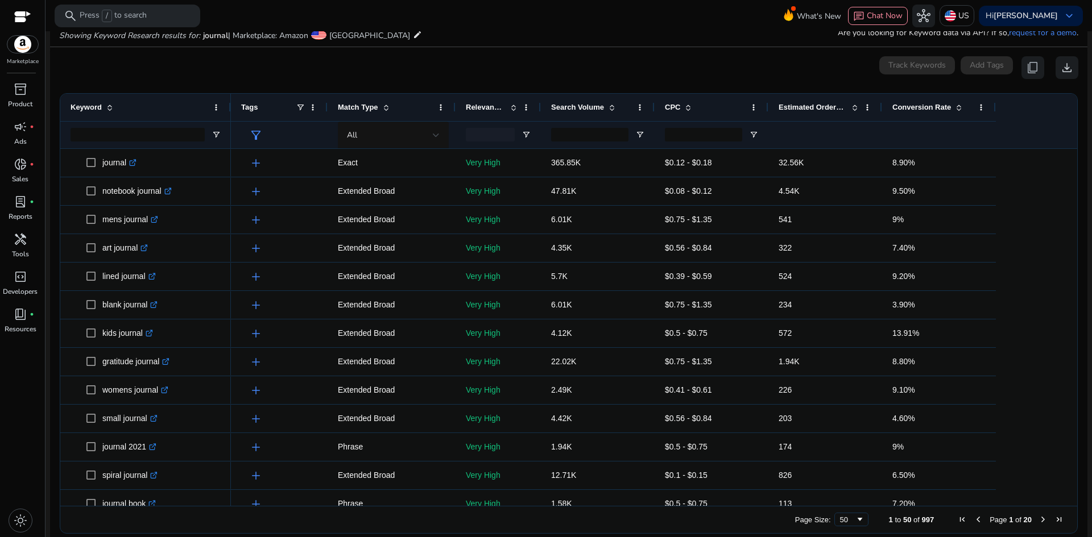
click at [957, 106] on span at bounding box center [958, 107] width 9 height 9
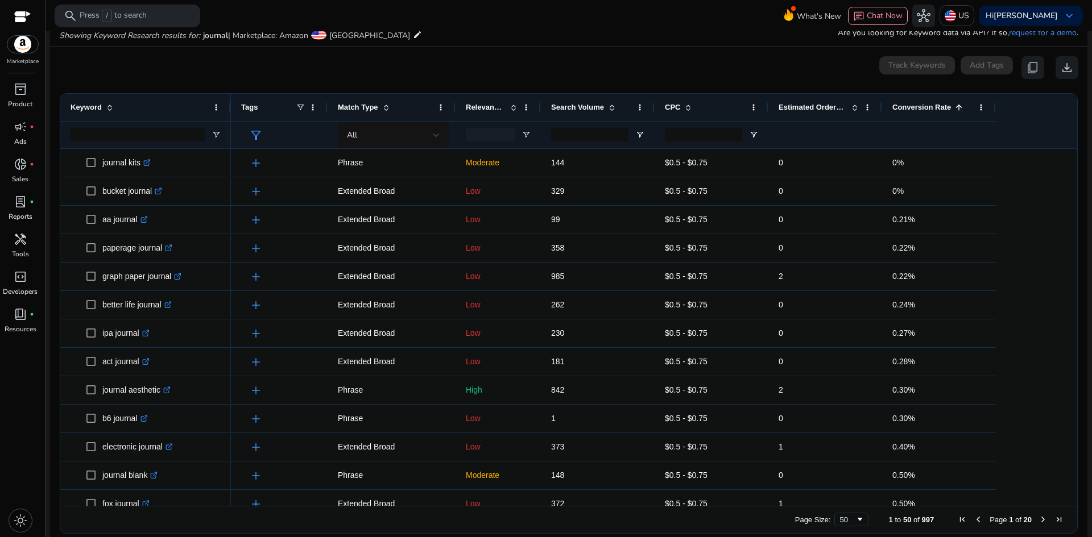
click at [957, 107] on span at bounding box center [958, 107] width 9 height 9
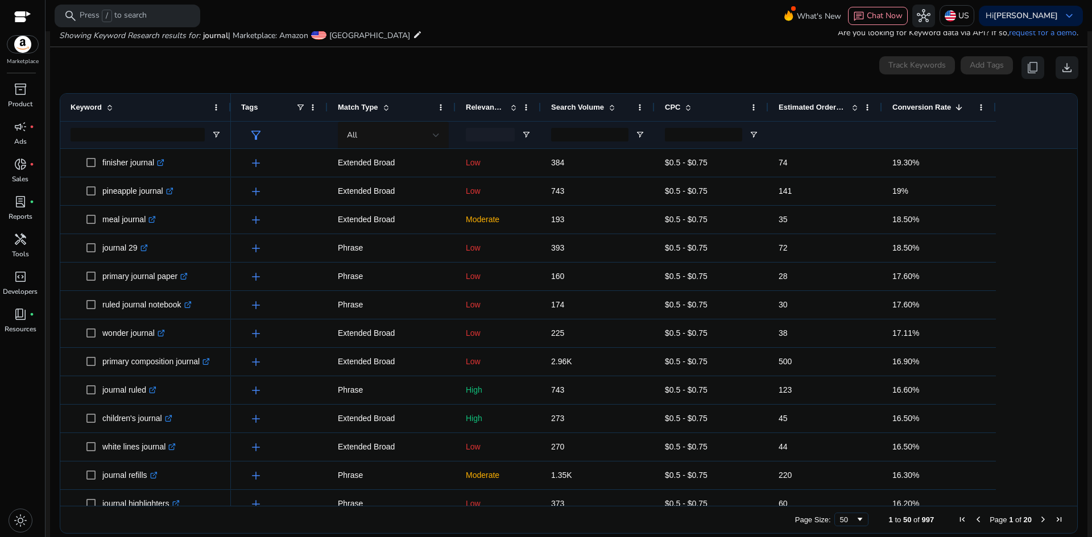
click at [957, 109] on span at bounding box center [958, 107] width 9 height 9
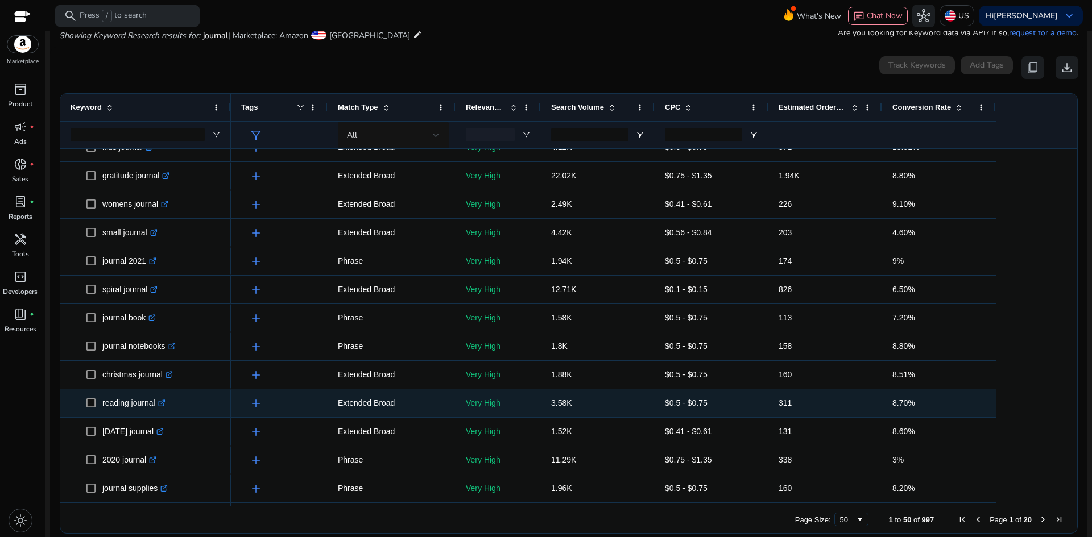
scroll to position [227, 0]
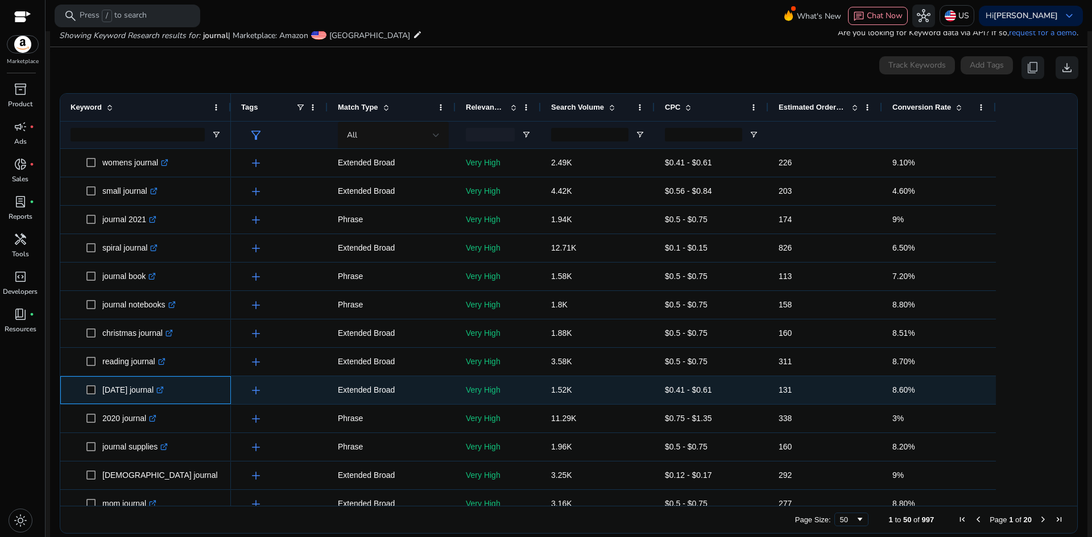
drag, startPoint x: 102, startPoint y: 391, endPoint x: 164, endPoint y: 390, distance: 62.6
click at [164, 390] on span "halloween journal .st0{fill:#2c8af8}" at bounding box center [153, 390] width 134 height 23
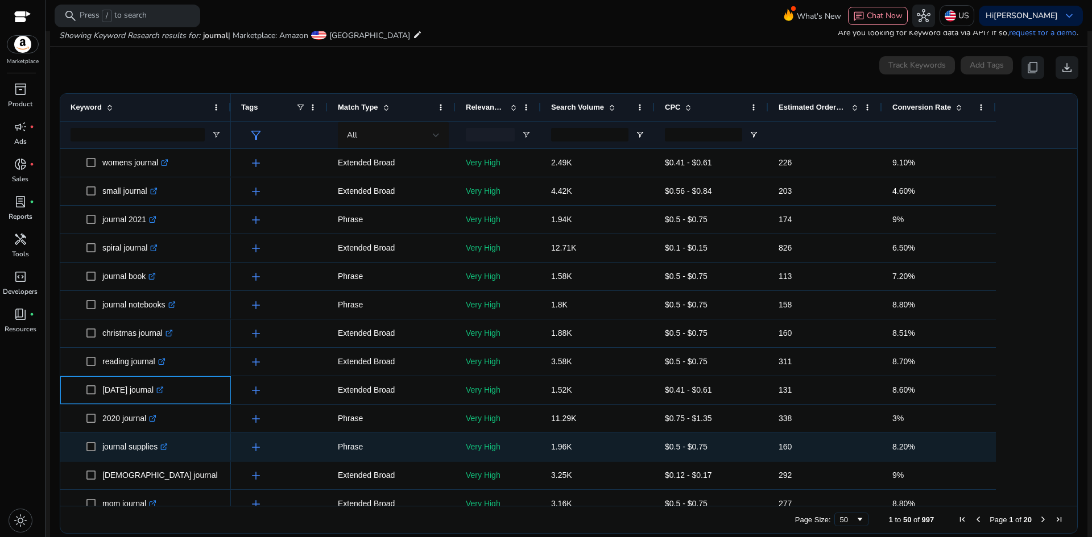
copy span "halloween journal"
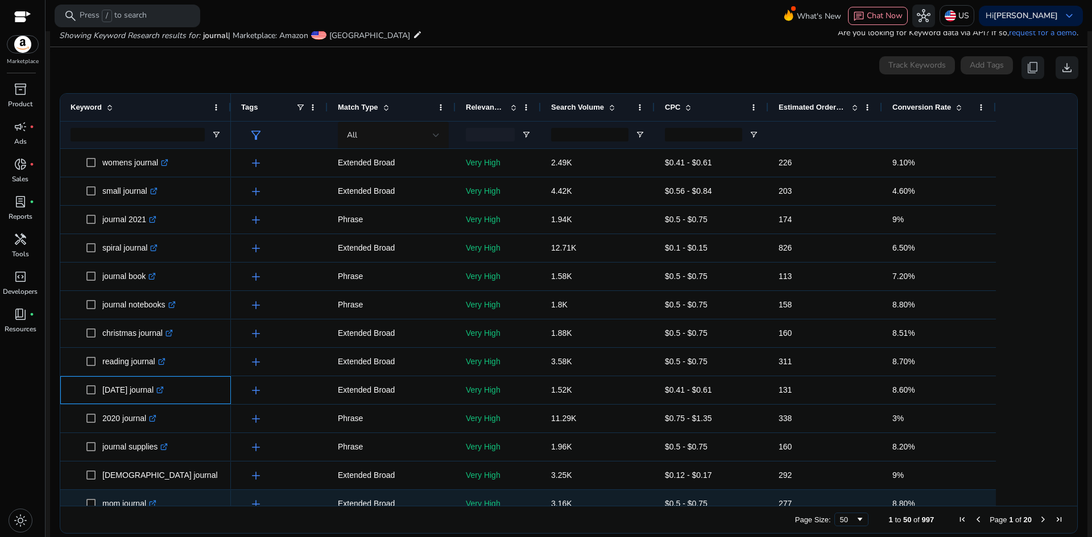
scroll to position [341, 0]
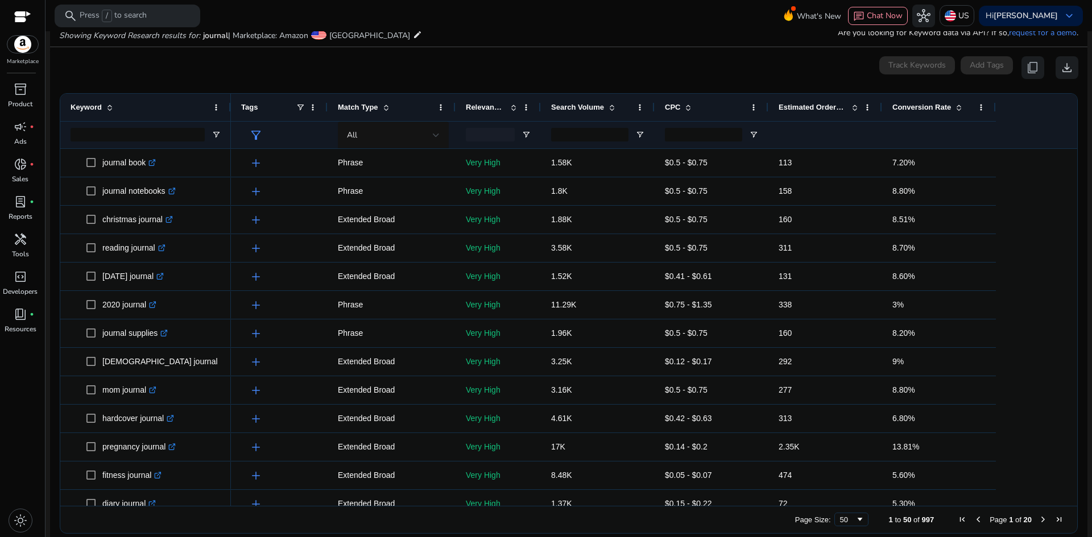
click at [107, 111] on span at bounding box center [109, 107] width 9 height 9
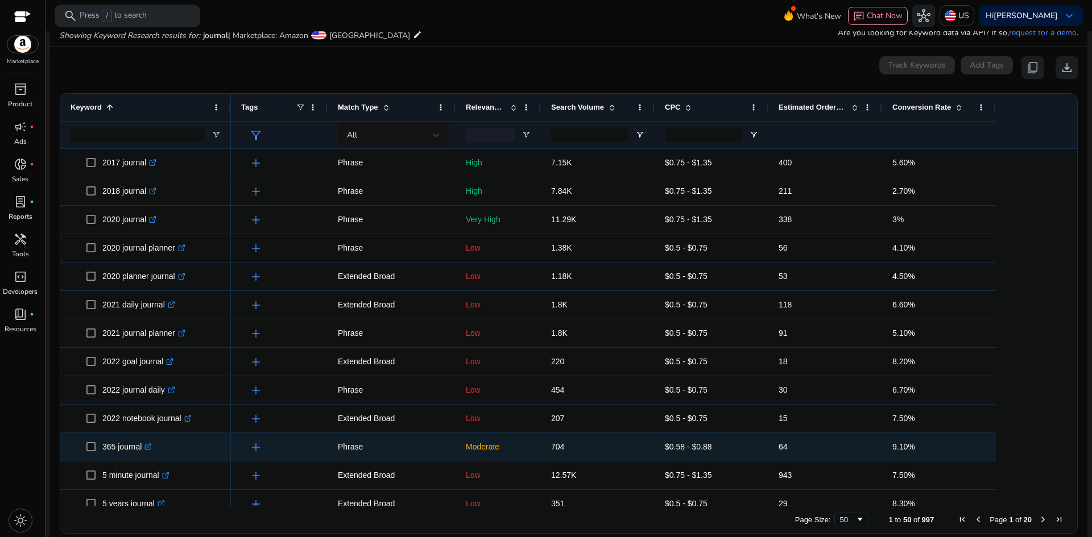
scroll to position [57, 0]
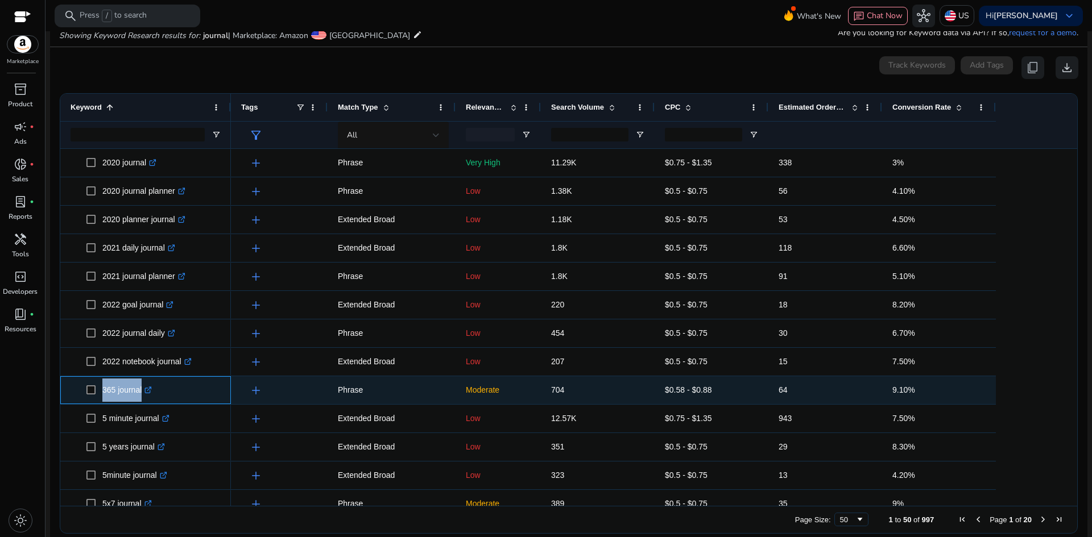
drag, startPoint x: 97, startPoint y: 392, endPoint x: 139, endPoint y: 396, distance: 41.7
click at [139, 396] on span "365 journal .st0{fill:#2c8af8}" at bounding box center [153, 390] width 134 height 23
click at [106, 392] on p "365 journal .st0{fill:#2c8af8}" at bounding box center [126, 390] width 49 height 23
drag, startPoint x: 103, startPoint y: 394, endPoint x: 146, endPoint y: 399, distance: 43.0
click at [146, 399] on p "365 journal .st0{fill:#2c8af8}" at bounding box center [126, 390] width 49 height 23
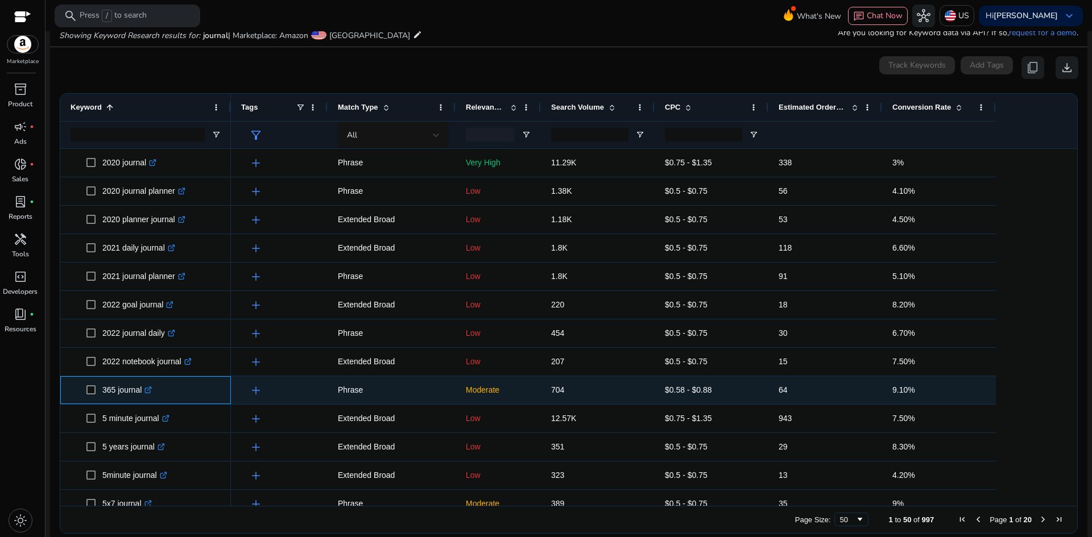
copy p "365 journal"
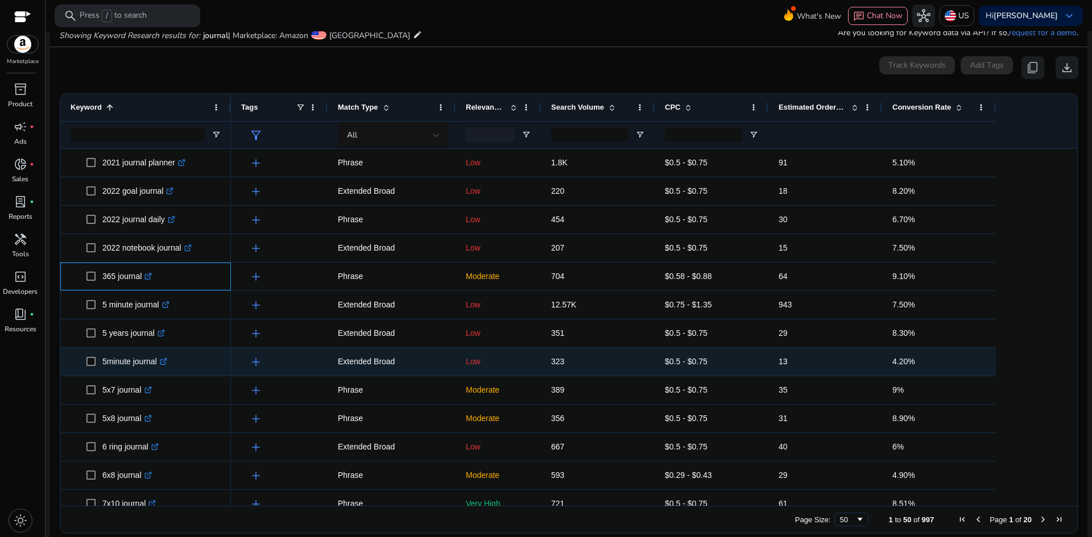
scroll to position [0, 0]
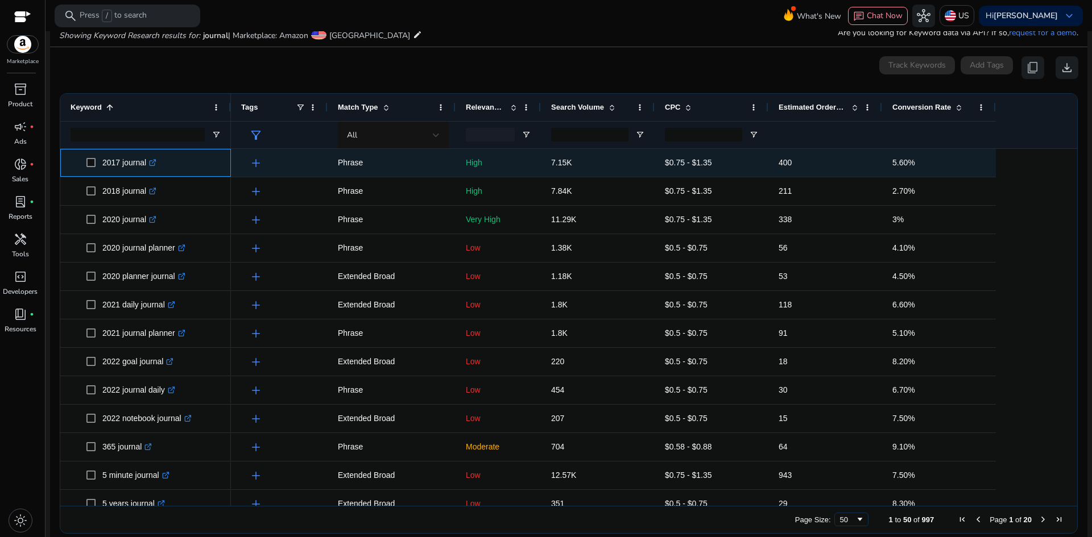
drag, startPoint x: 102, startPoint y: 164, endPoint x: 154, endPoint y: 169, distance: 52.6
click at [154, 169] on span "2017 journal .st0{fill:#2c8af8}" at bounding box center [153, 162] width 134 height 23
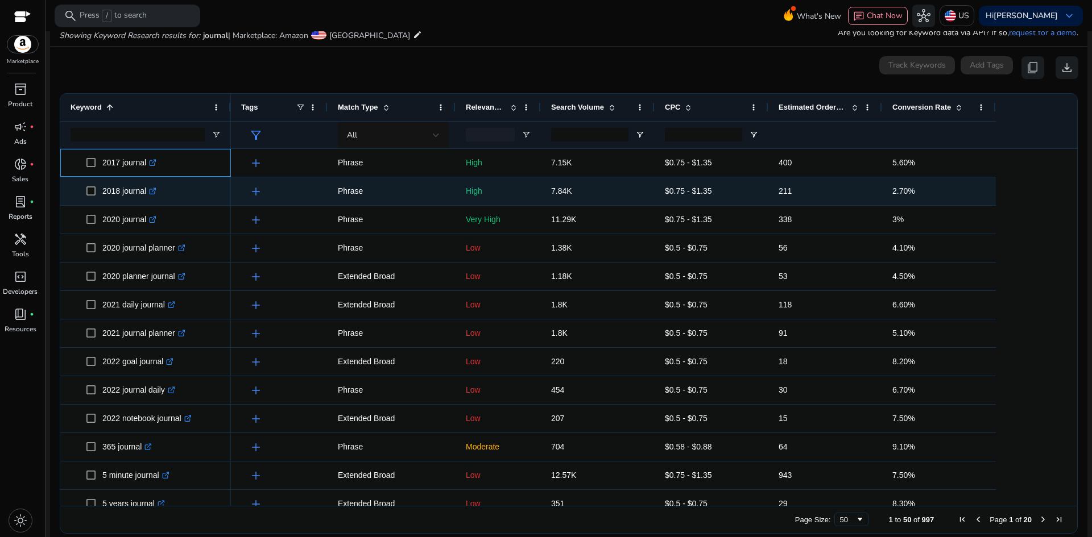
copy span "2017 journal"
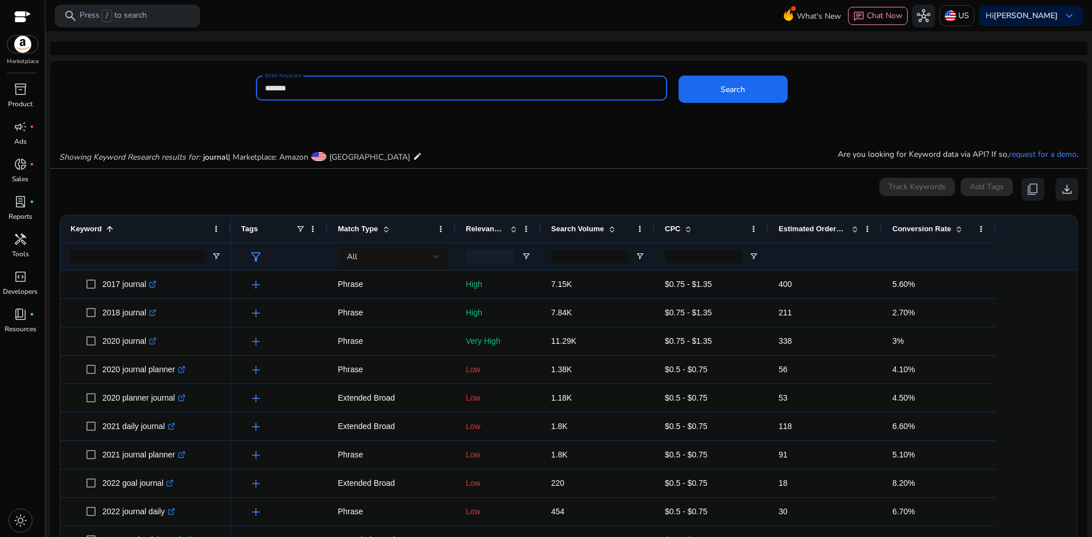
click at [334, 91] on input "*******" at bounding box center [461, 88] width 393 height 13
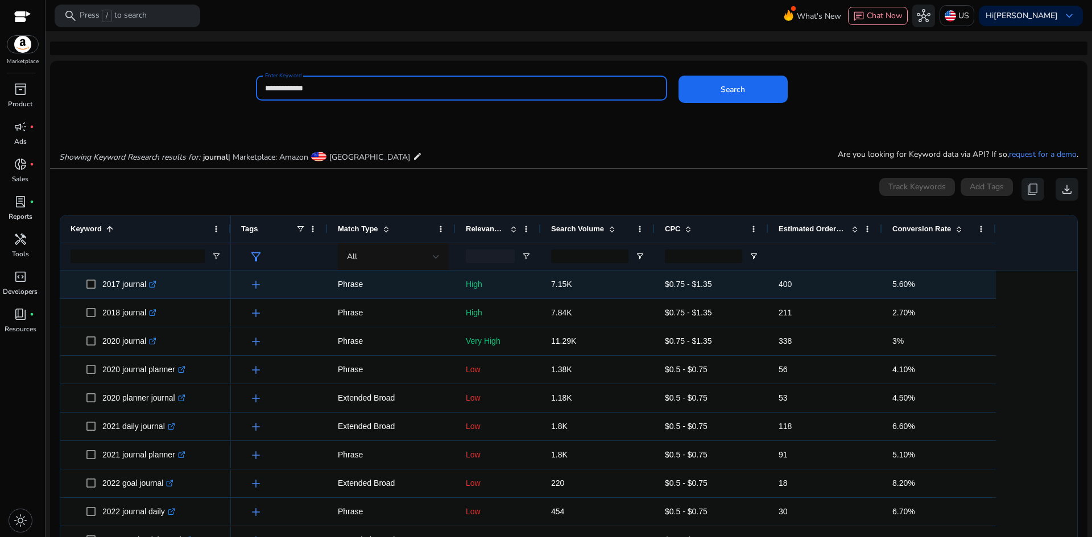
type input "**********"
click at [678, 76] on button "Search" at bounding box center [732, 89] width 109 height 27
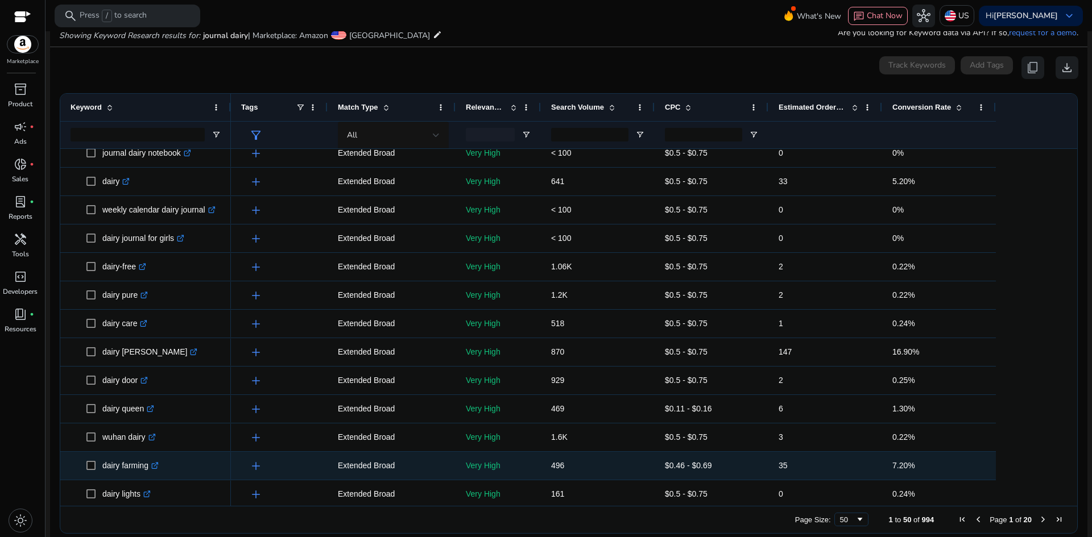
scroll to position [114, 0]
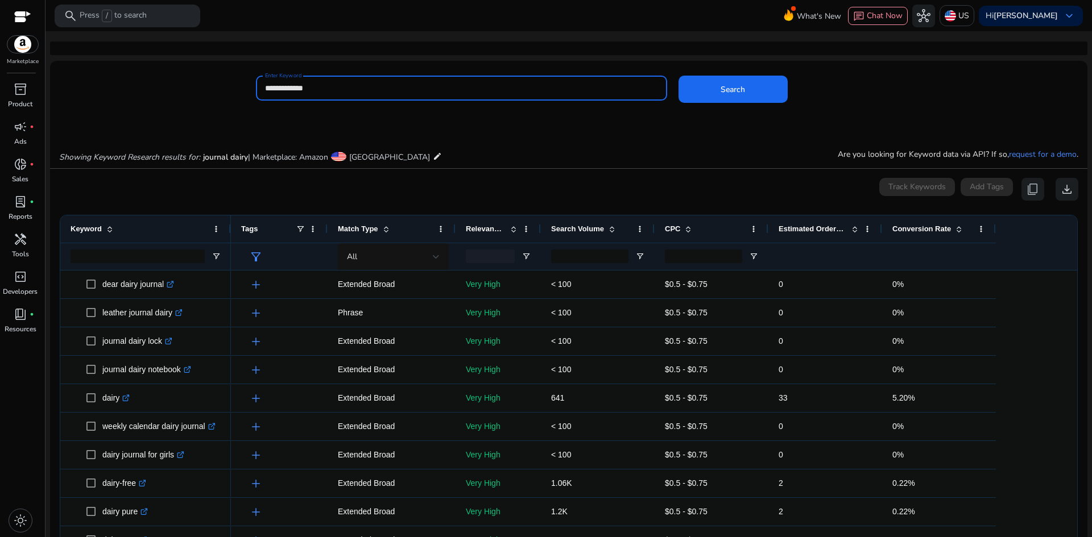
scroll to position [114, 0]
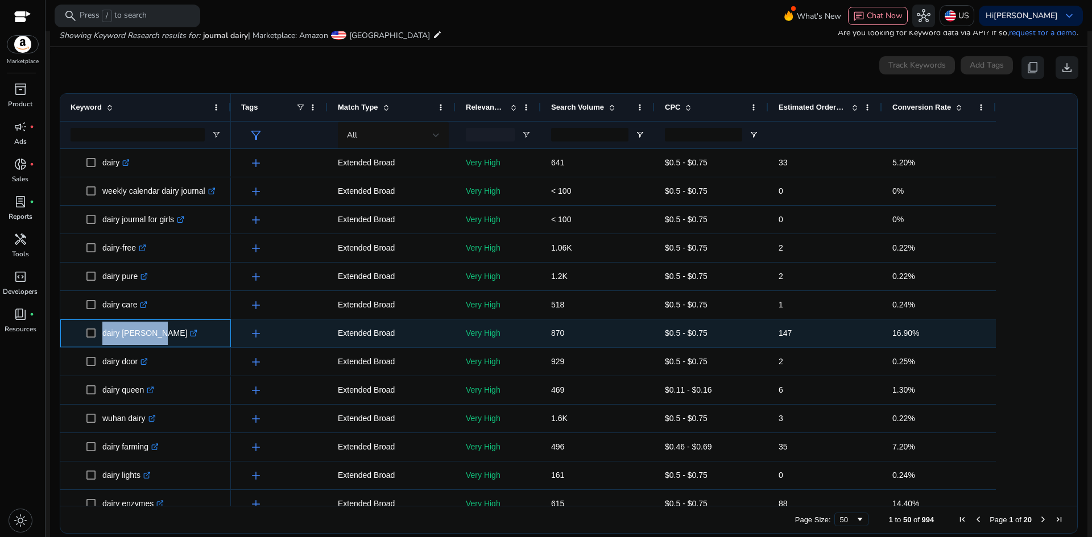
drag, startPoint x: 102, startPoint y: 334, endPoint x: 154, endPoint y: 327, distance: 52.8
click at [154, 327] on span "dairy creamer .st0{fill:#2c8af8}" at bounding box center [153, 333] width 134 height 23
copy span "dairy creamer"
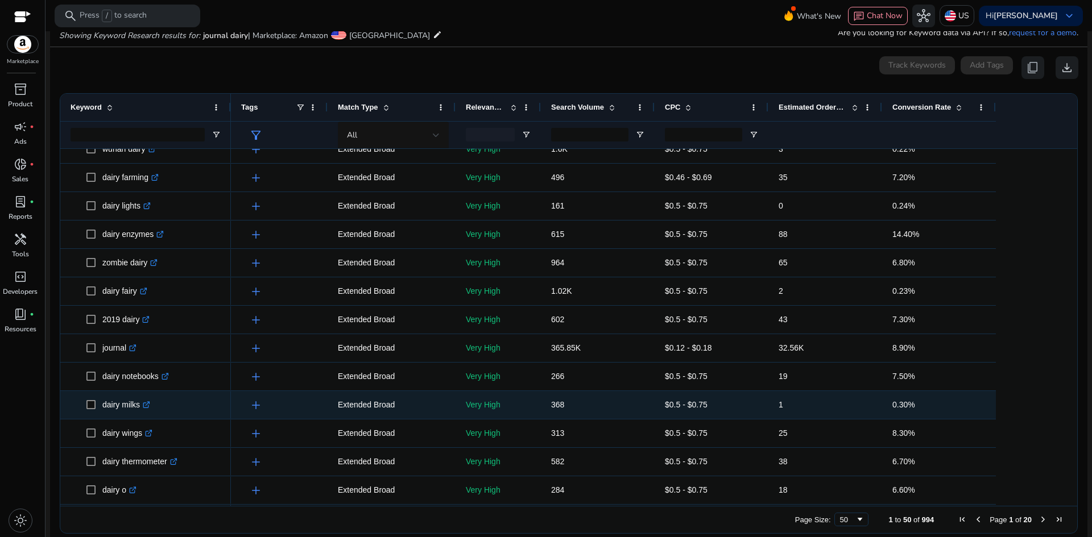
scroll to position [398, 0]
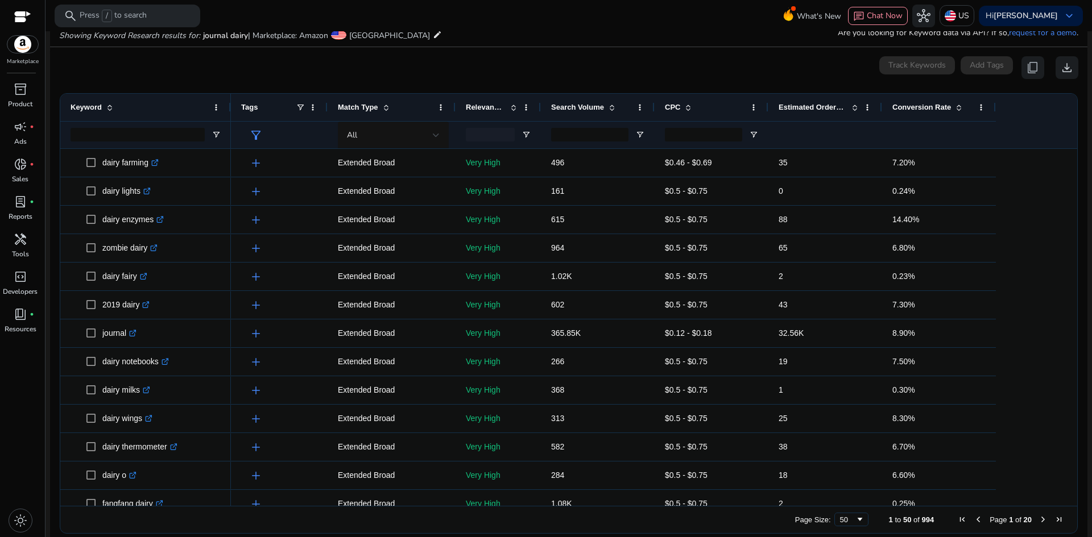
click at [387, 107] on span at bounding box center [386, 107] width 9 height 9
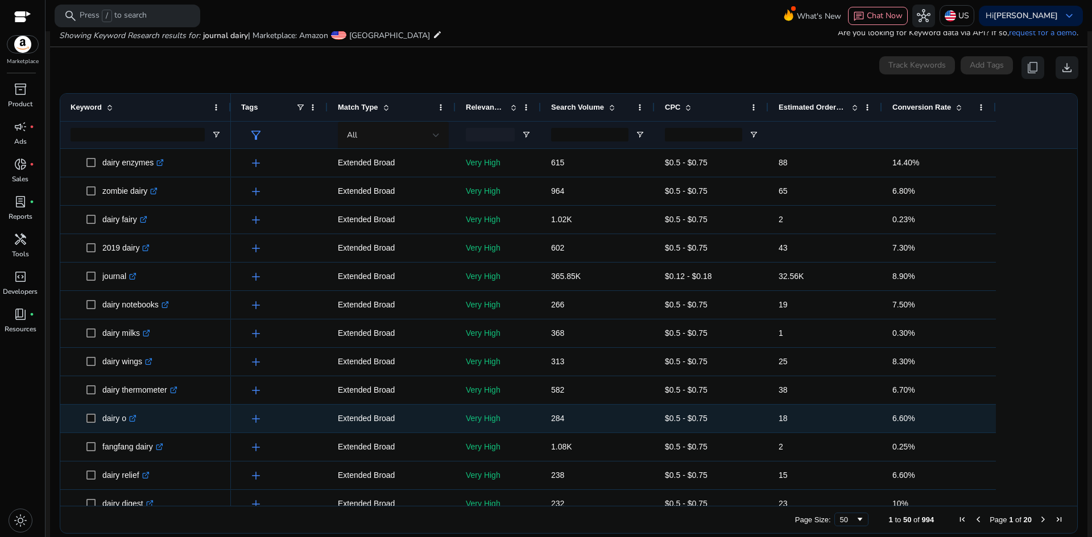
scroll to position [0, 0]
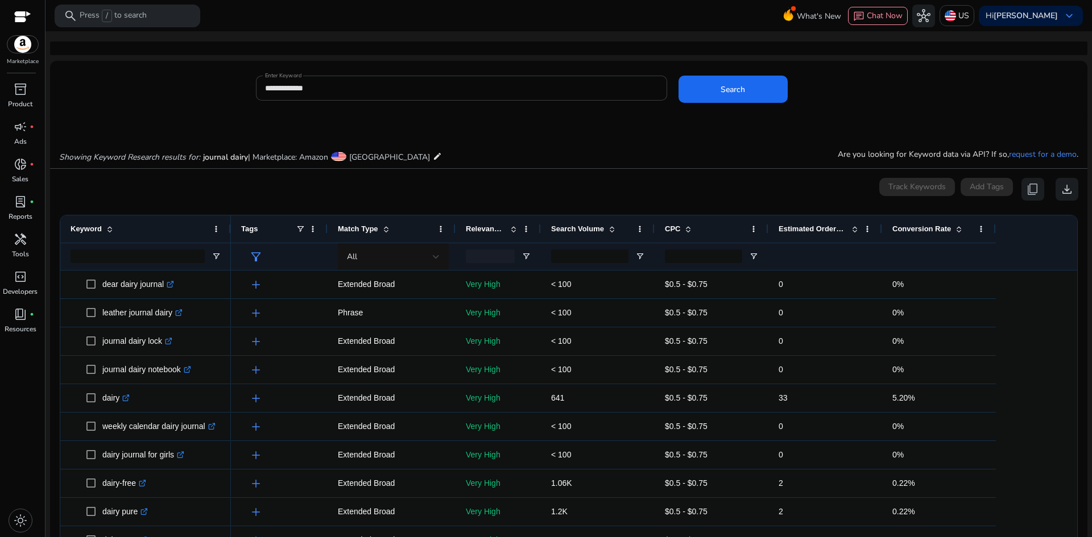
click at [297, 87] on input "**********" at bounding box center [461, 88] width 393 height 13
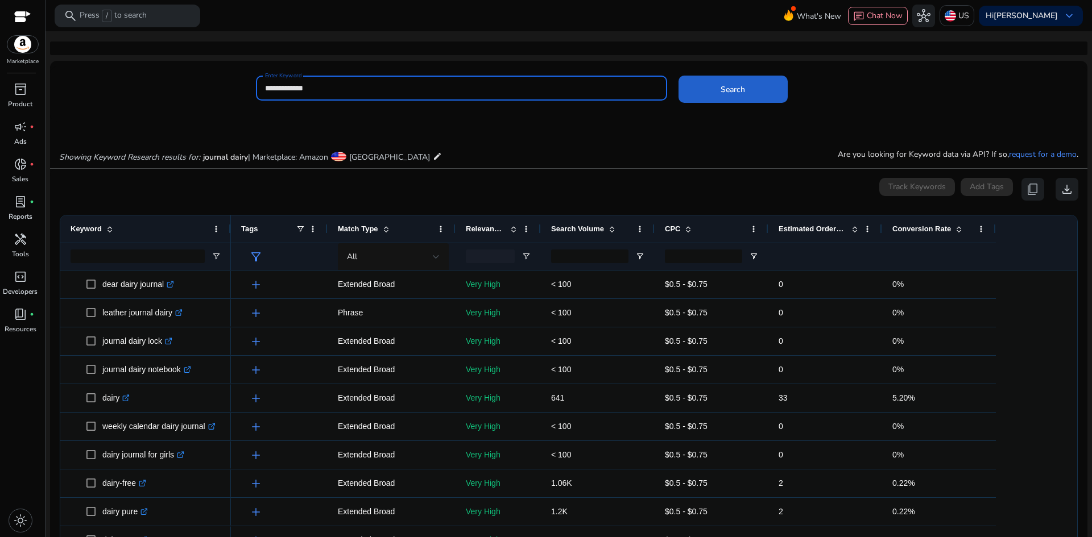
type input "**********"
click at [755, 97] on span at bounding box center [732, 89] width 109 height 27
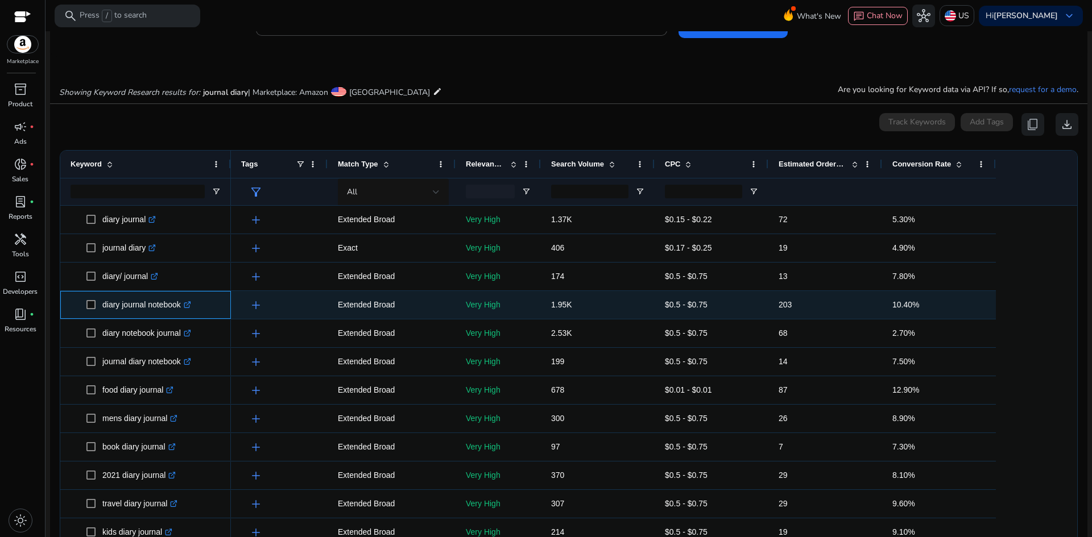
drag, startPoint x: 101, startPoint y: 311, endPoint x: 186, endPoint y: 309, distance: 85.3
click at [186, 309] on span "diary journal notebook .st0{fill:#2c8af8}" at bounding box center [153, 304] width 134 height 23
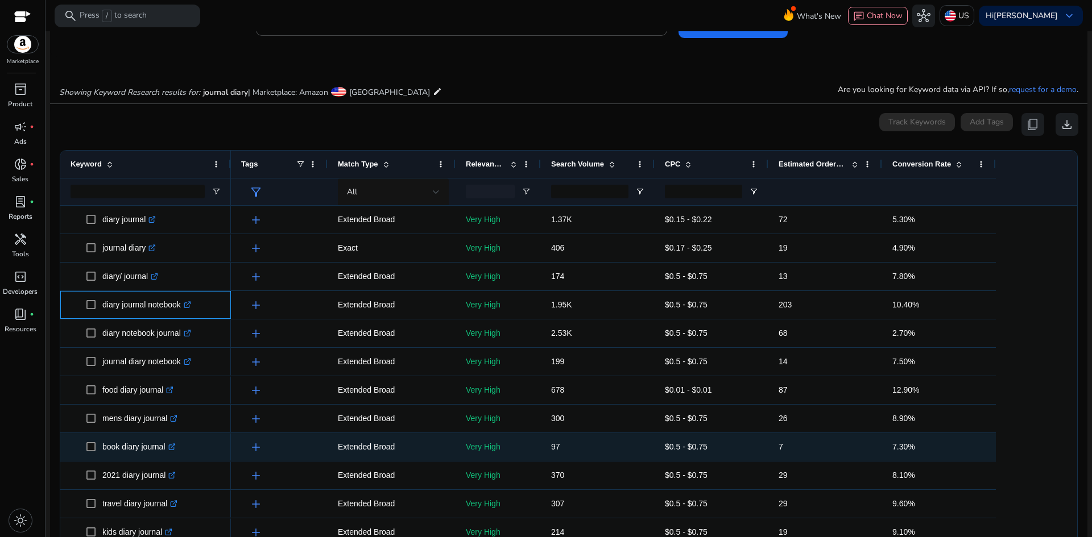
copy span "diary journal notebook"
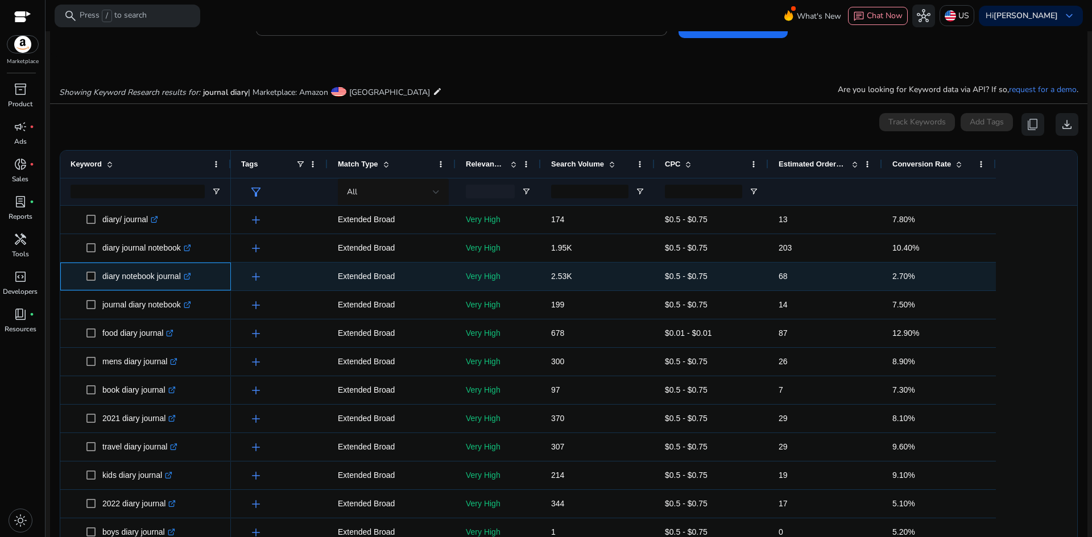
drag, startPoint x: 101, startPoint y: 278, endPoint x: 185, endPoint y: 279, distance: 84.2
click at [185, 279] on span "diary notebook journal .st0{fill:#2c8af8}" at bounding box center [153, 276] width 134 height 23
copy span "diary notebook journal"
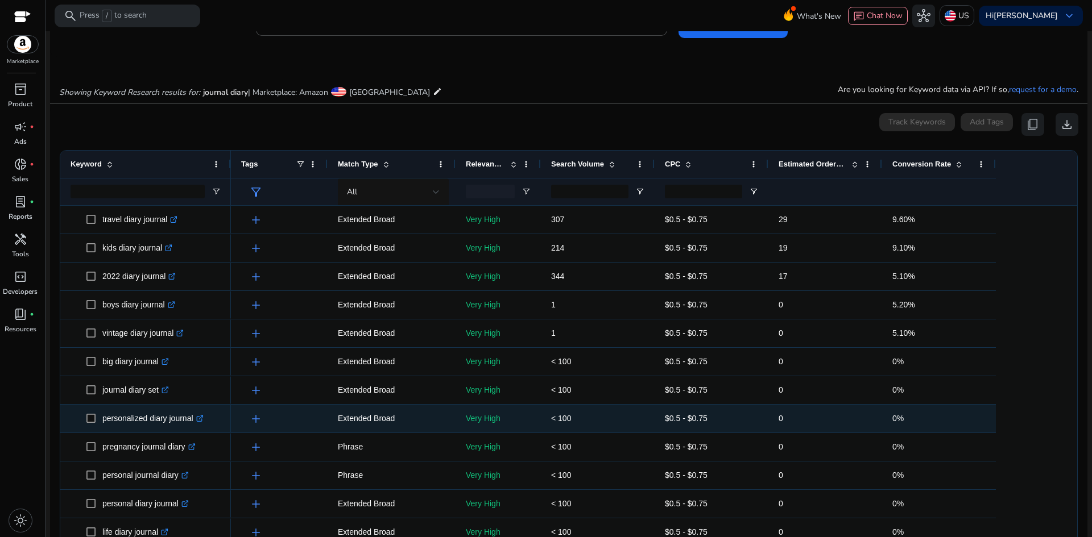
scroll to position [98, 0]
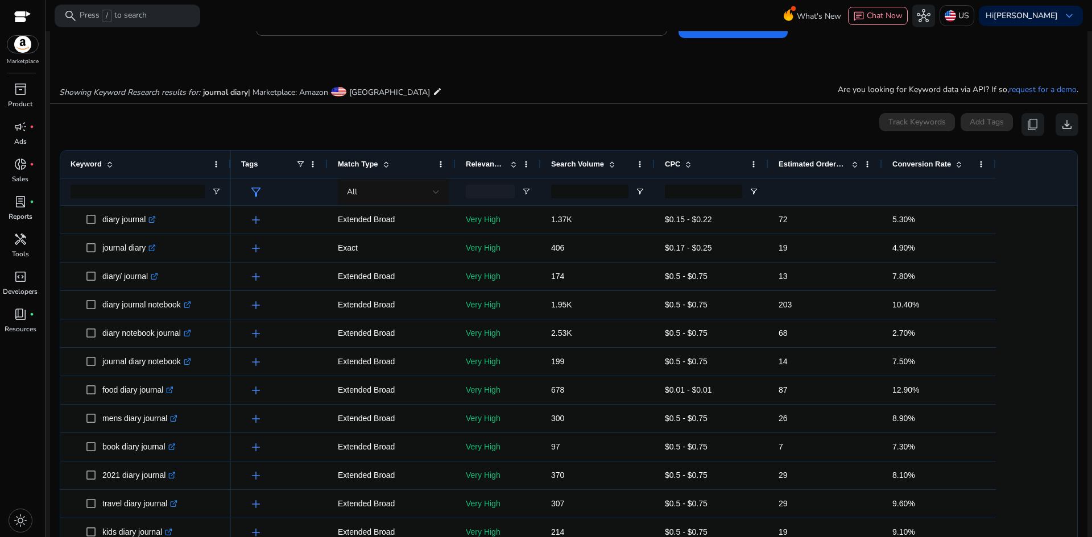
click at [609, 160] on span at bounding box center [611, 164] width 9 height 9
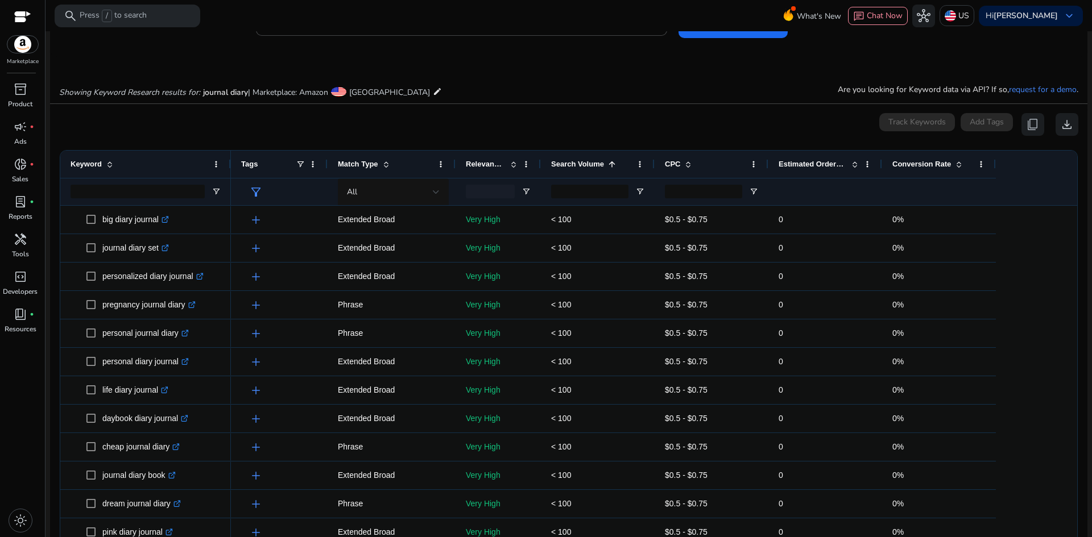
click at [611, 167] on span at bounding box center [611, 164] width 9 height 9
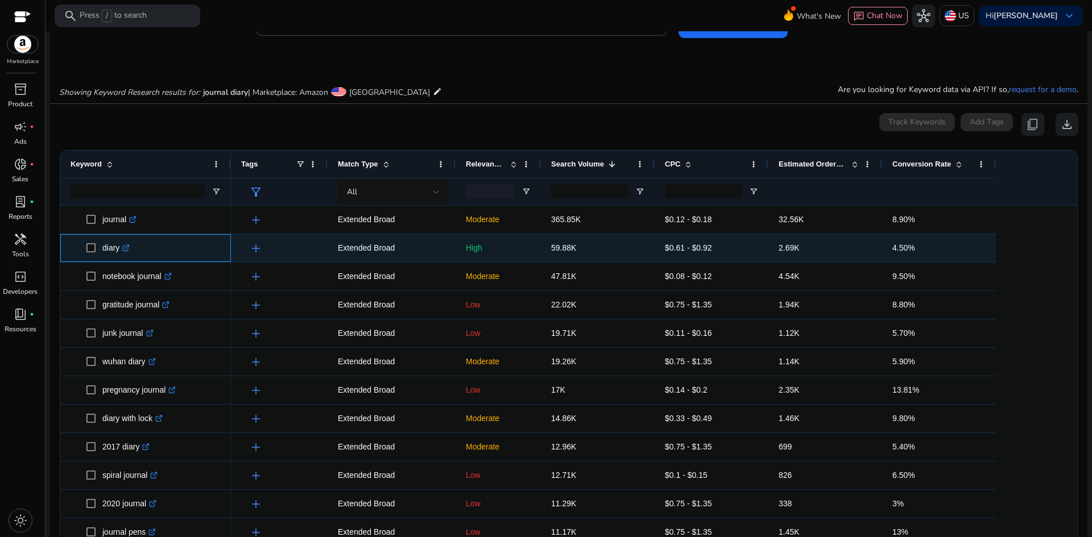
drag, startPoint x: 100, startPoint y: 249, endPoint x: 123, endPoint y: 254, distance: 23.8
click at [123, 254] on span "diary .st0{fill:#2c8af8}" at bounding box center [153, 248] width 134 height 23
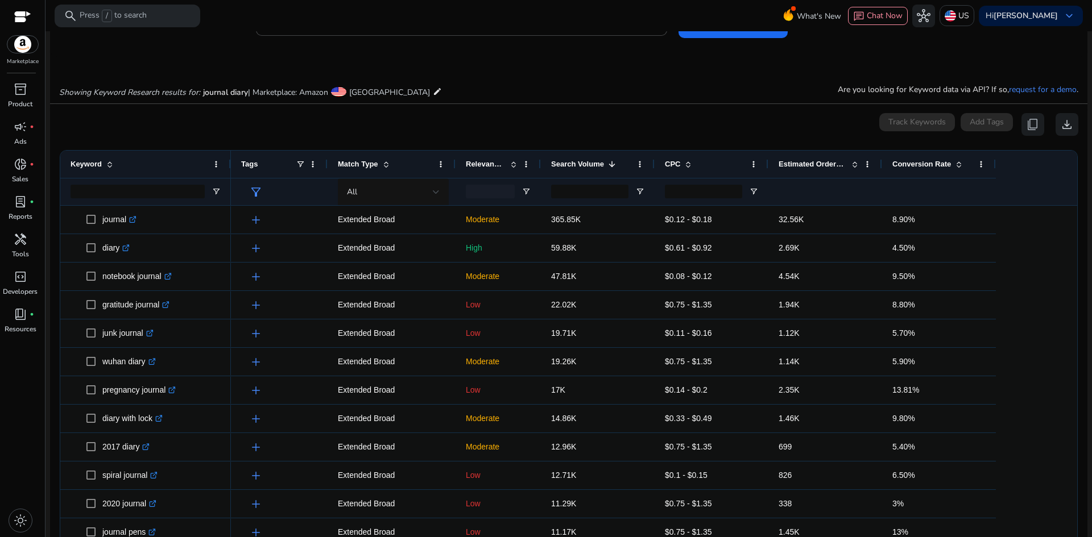
click at [502, 165] on span "Relevance Score" at bounding box center [486, 164] width 40 height 9
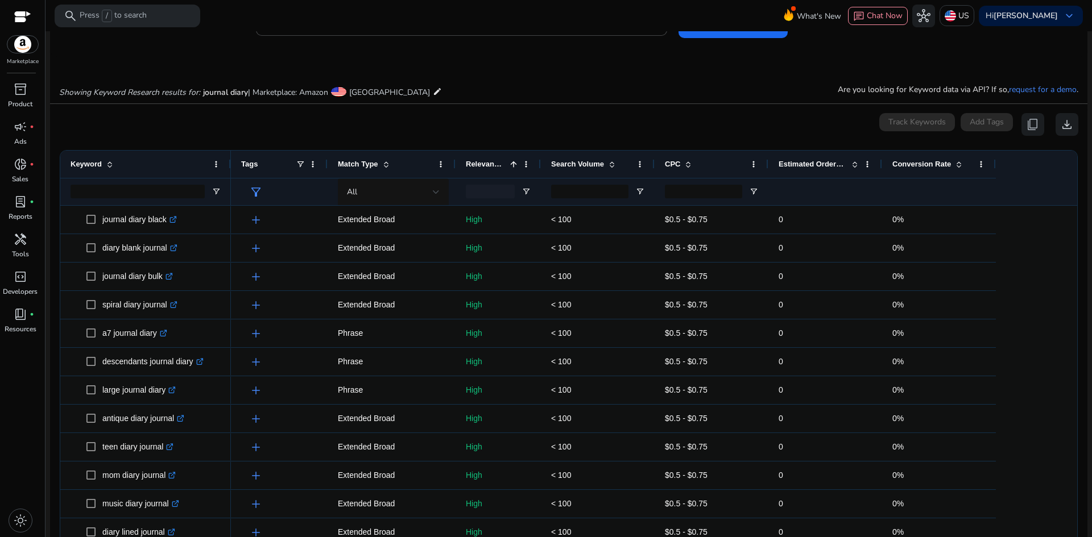
click at [502, 165] on span "Relevance Score" at bounding box center [486, 164] width 40 height 9
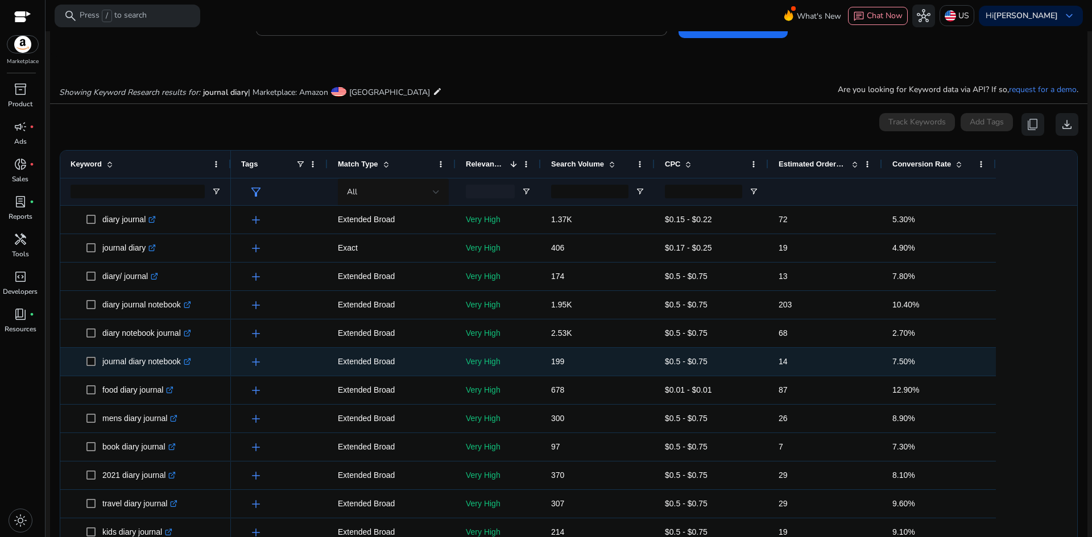
scroll to position [126, 0]
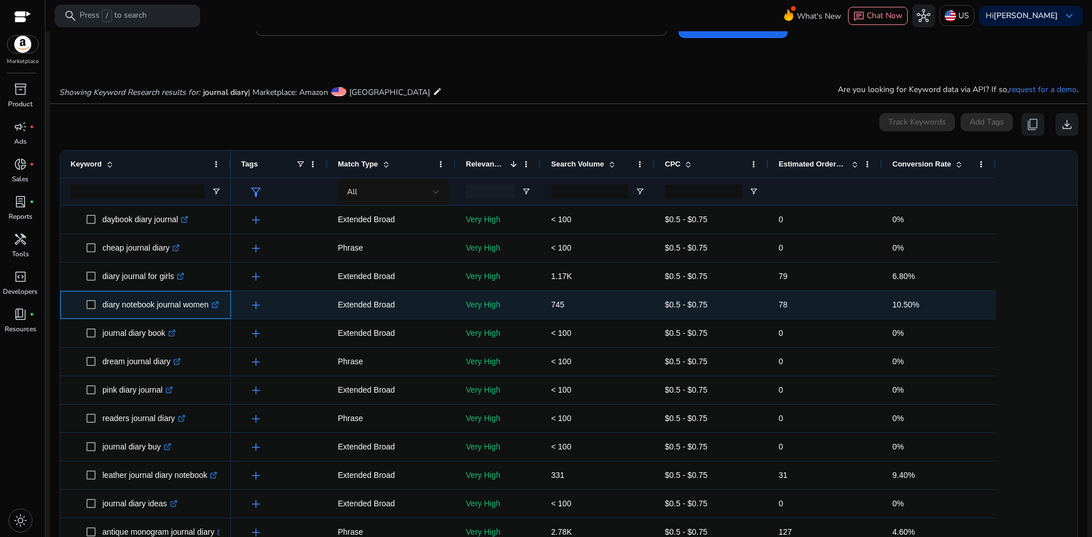
drag, startPoint x: 99, startPoint y: 304, endPoint x: 213, endPoint y: 308, distance: 113.8
click at [213, 308] on span "diary notebook journal women .st0{fill:#2c8af8}" at bounding box center [153, 304] width 134 height 23
copy span "diary notebook journal women"
